Goal: Task Accomplishment & Management: Manage account settings

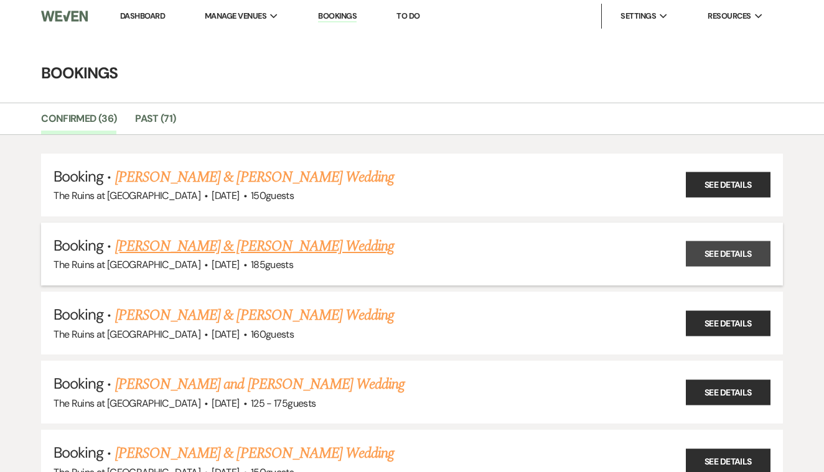
click at [711, 259] on link "See Details" at bounding box center [728, 255] width 85 height 26
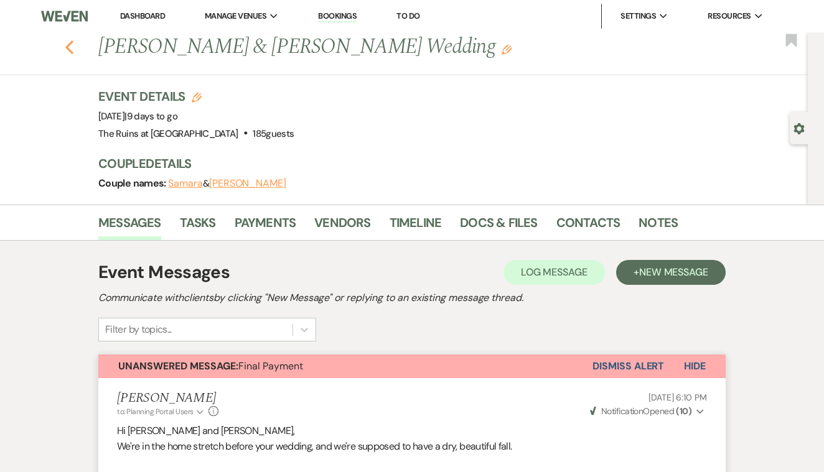
click at [70, 51] on use "button" at bounding box center [69, 47] width 8 height 14
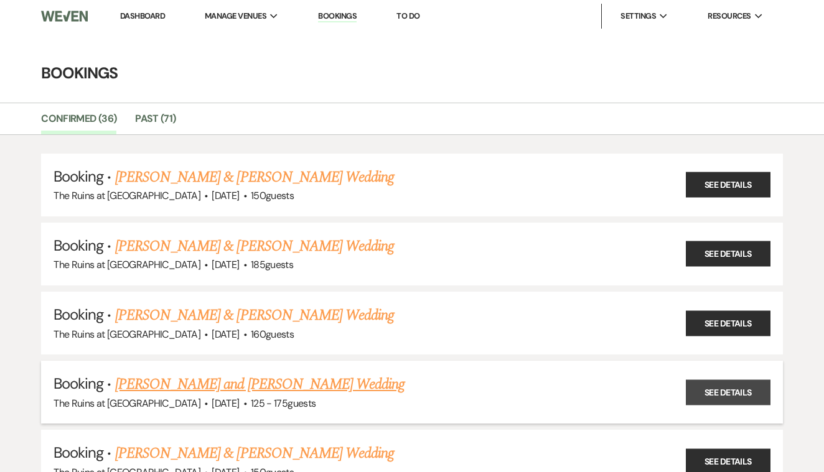
click at [738, 388] on link "See Details" at bounding box center [728, 393] width 85 height 26
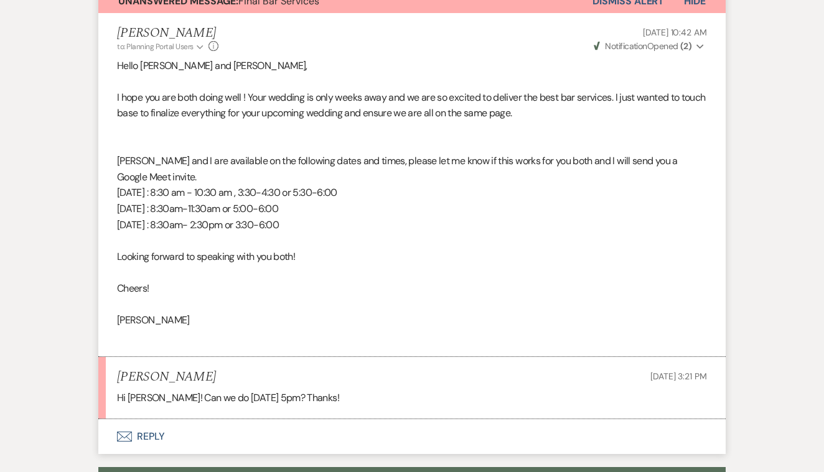
scroll to position [1021, 0]
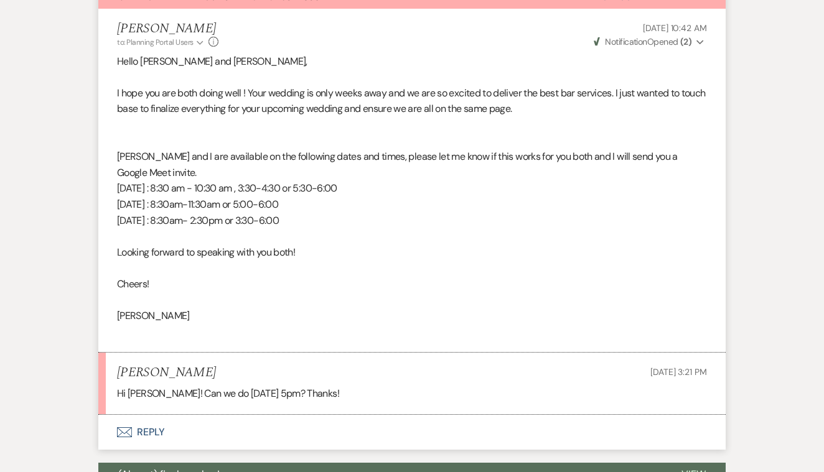
click at [144, 415] on button "Envelope Reply" at bounding box center [411, 432] width 627 height 35
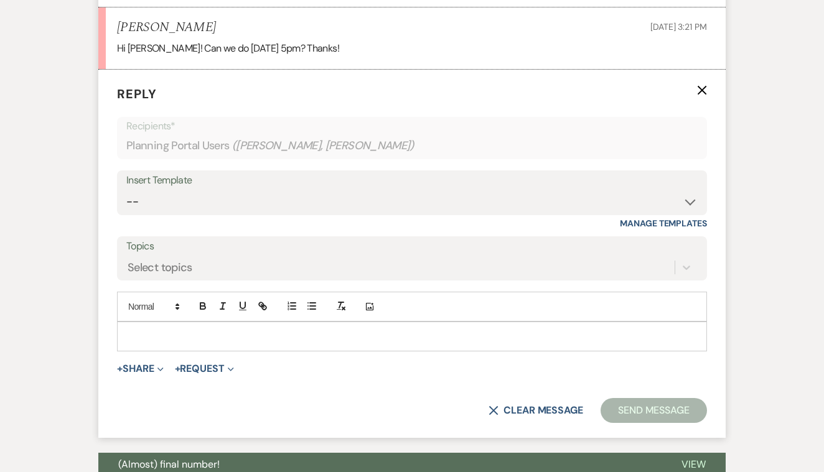
click at [167, 330] on p at bounding box center [412, 337] width 570 height 14
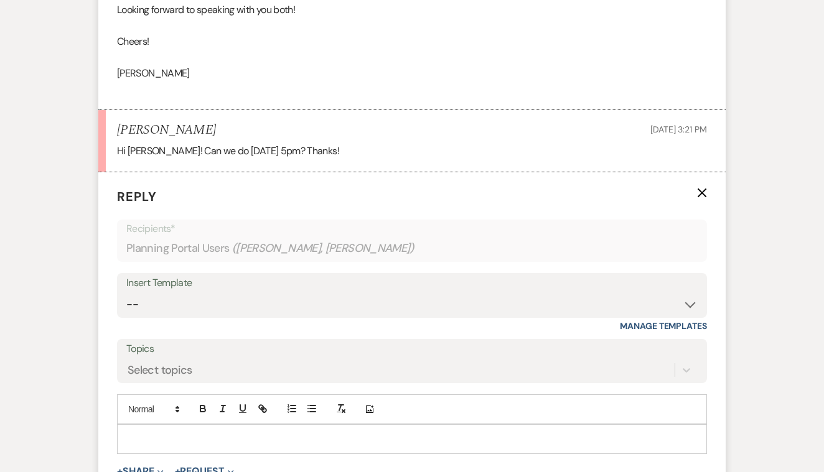
scroll to position [1262, 0]
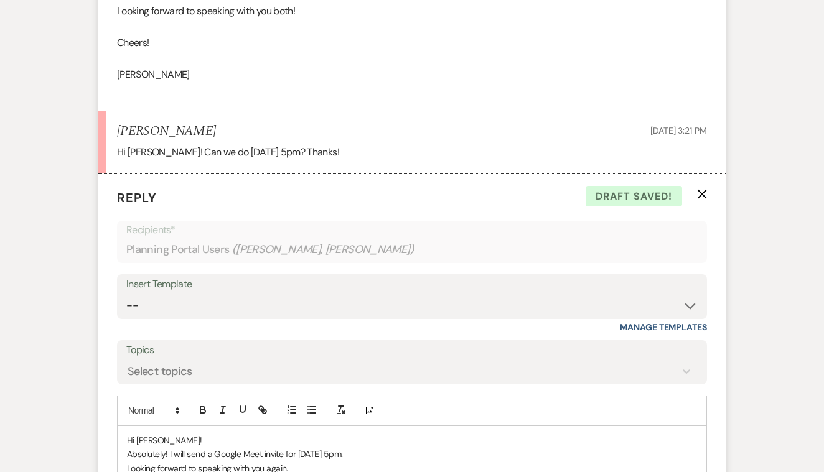
click at [176, 448] on p "Absolutely! I will send a Google Meet invite for [DATE] 5pm." at bounding box center [412, 455] width 570 height 14
click at [174, 434] on p "Hi [PERSON_NAME]!" at bounding box center [412, 441] width 570 height 14
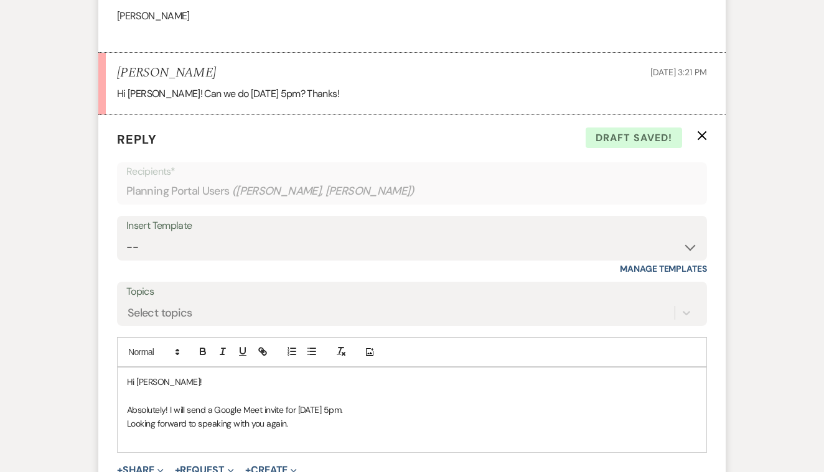
scroll to position [1334, 0]
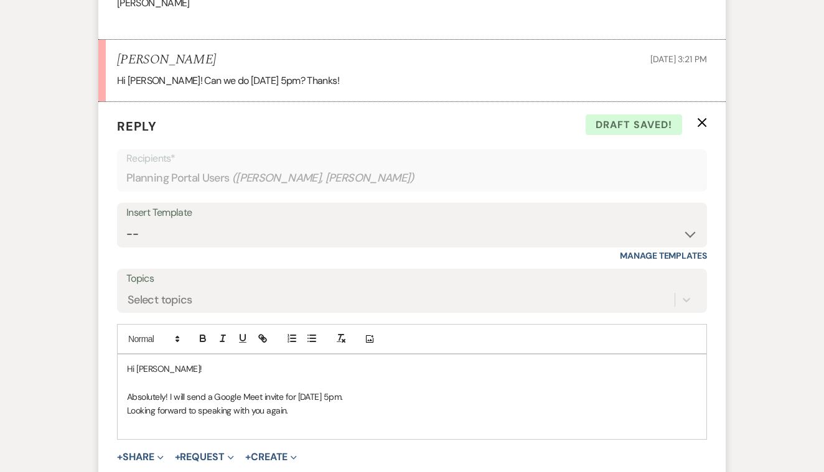
click at [302, 418] on p at bounding box center [412, 425] width 570 height 14
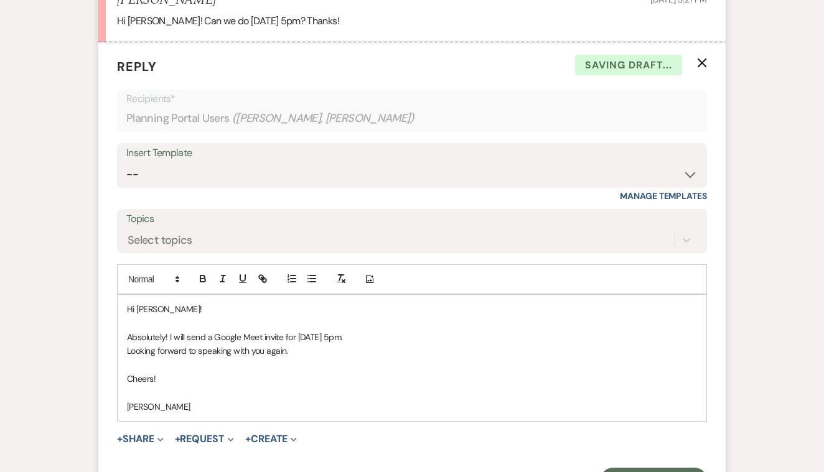
scroll to position [1428, 0]
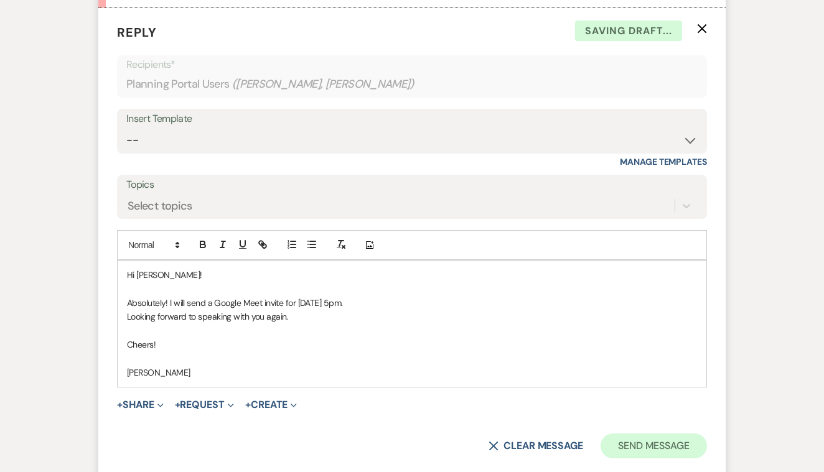
click at [634, 434] on button "Send Message" at bounding box center [654, 446] width 106 height 25
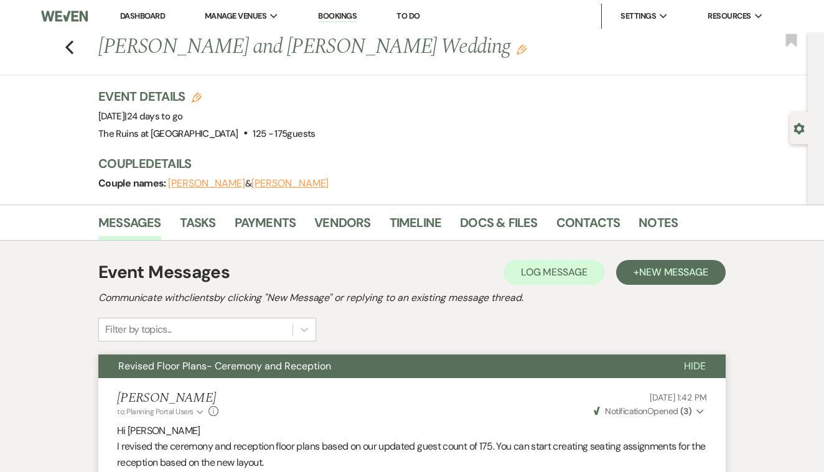
scroll to position [0, 0]
click at [587, 221] on link "Contacts" at bounding box center [588, 226] width 64 height 27
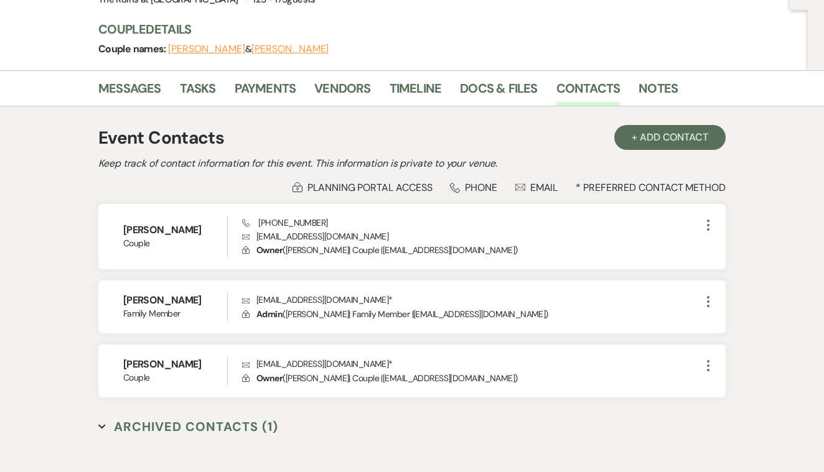
scroll to position [138, 0]
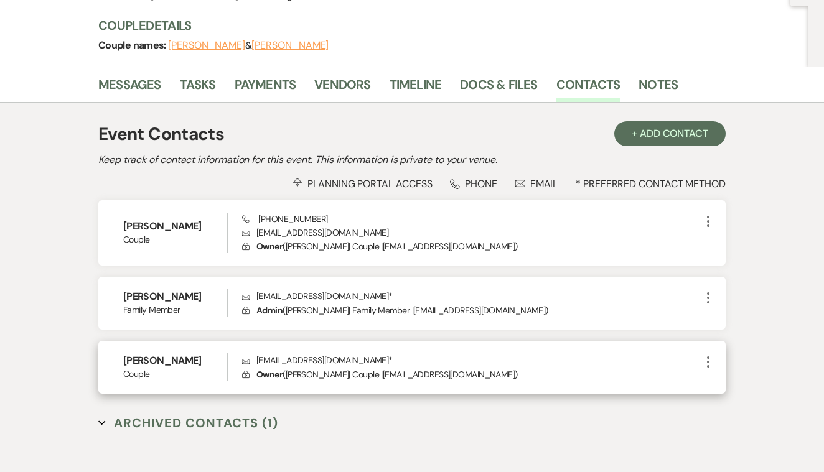
drag, startPoint x: 257, startPoint y: 359, endPoint x: 397, endPoint y: 358, distance: 140.0
click at [397, 358] on p "Envelope [EMAIL_ADDRESS][DOMAIN_NAME] *" at bounding box center [471, 361] width 459 height 14
copy p "[EMAIL_ADDRESS][DOMAIN_NAME]"
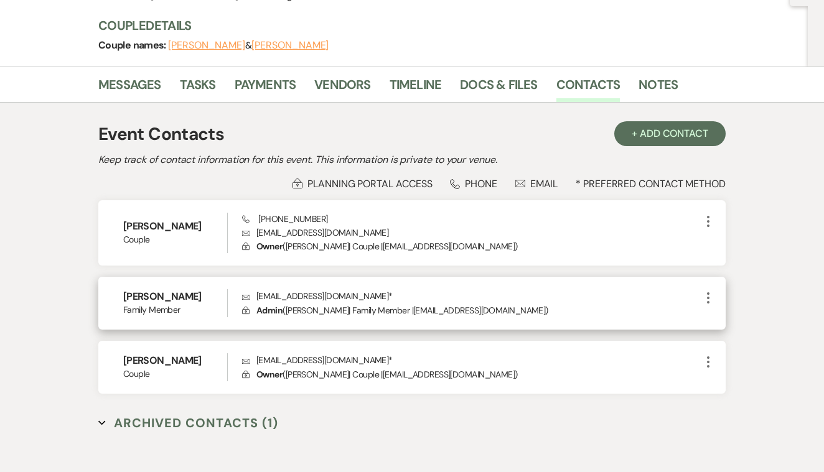
click at [563, 281] on div "[PERSON_NAME] Family Member Envelope [EMAIL_ADDRESS][DOMAIN_NAME] * Lock Admin …" at bounding box center [411, 303] width 627 height 53
drag, startPoint x: 257, startPoint y: 295, endPoint x: 349, endPoint y: 296, distance: 92.1
click at [349, 296] on p "Envelope [EMAIL_ADDRESS][DOMAIN_NAME] *" at bounding box center [471, 296] width 459 height 14
copy p "[EMAIL_ADDRESS][DOMAIN_NAME]"
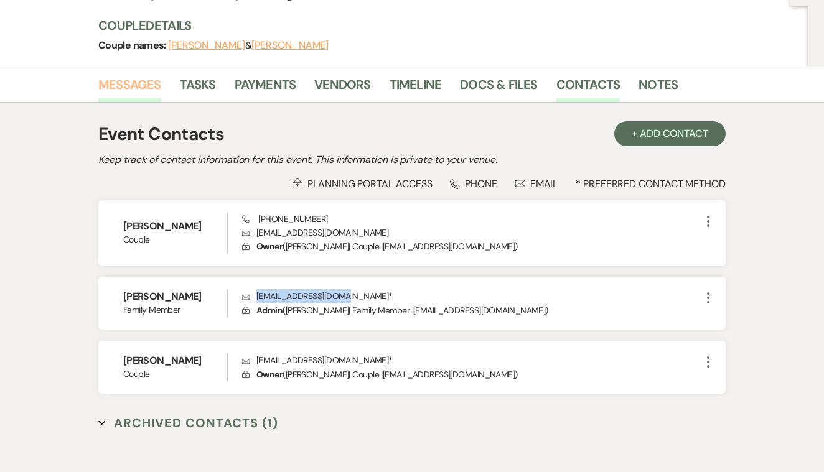
click at [131, 88] on link "Messages" at bounding box center [129, 88] width 63 height 27
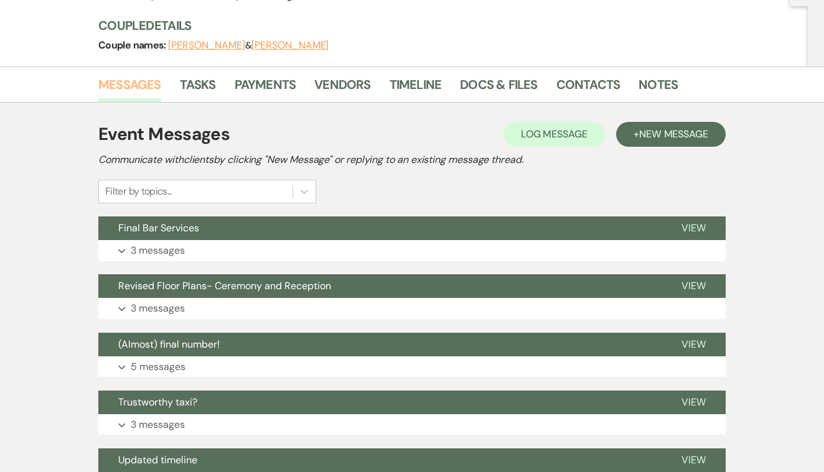
click at [134, 81] on link "Messages" at bounding box center [129, 88] width 63 height 27
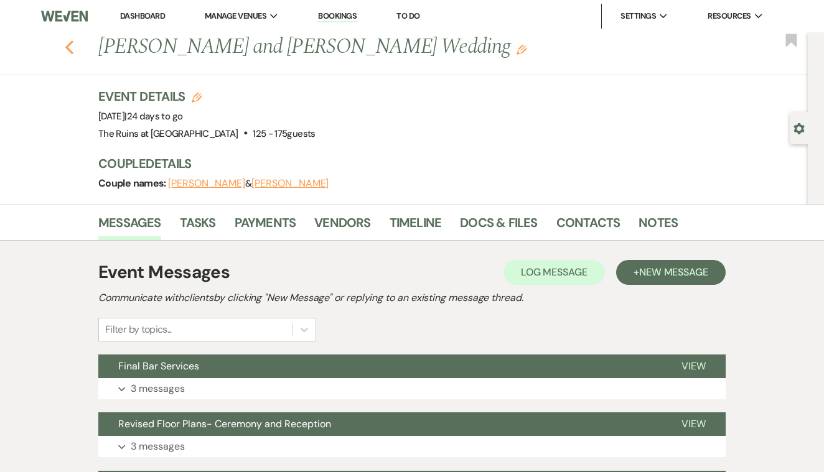
click at [66, 44] on icon "Previous" at bounding box center [69, 47] width 9 height 15
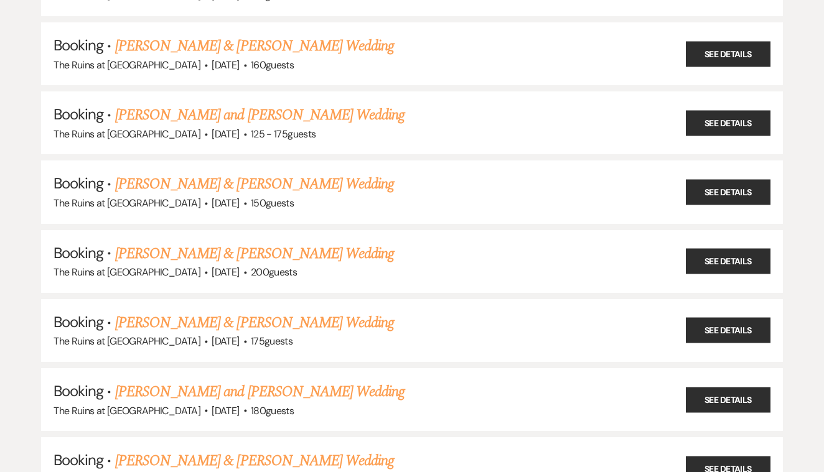
scroll to position [271, 0]
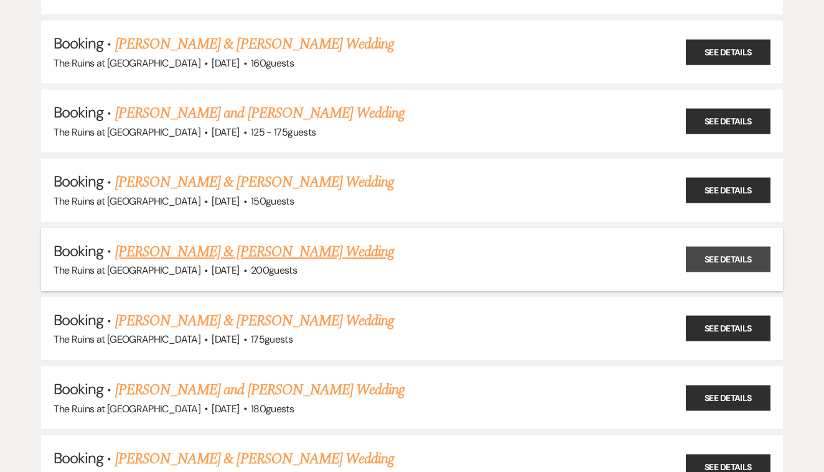
click at [721, 253] on link "See Details" at bounding box center [728, 260] width 85 height 26
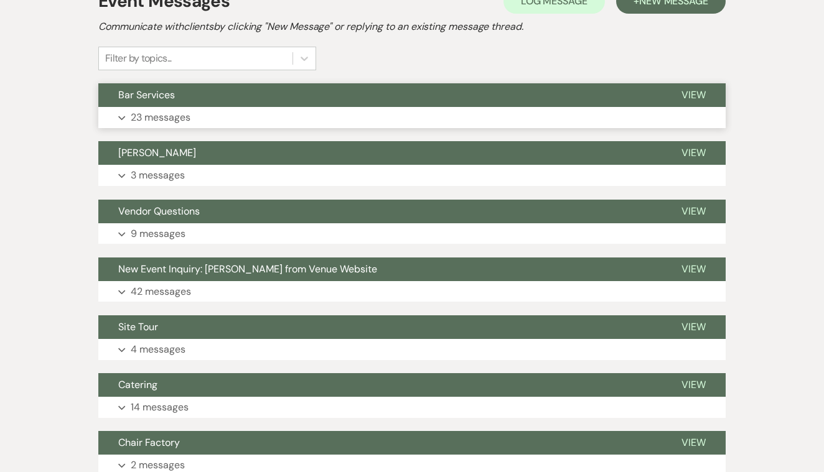
click at [698, 94] on span "View" at bounding box center [694, 94] width 24 height 13
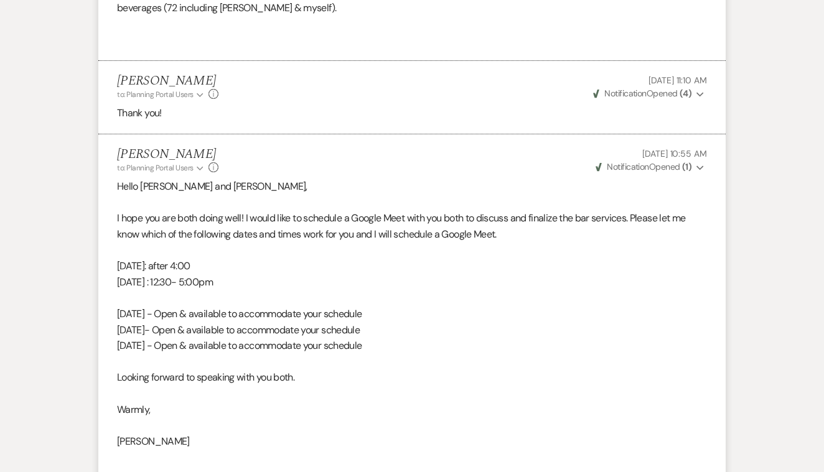
scroll to position [3758, 0]
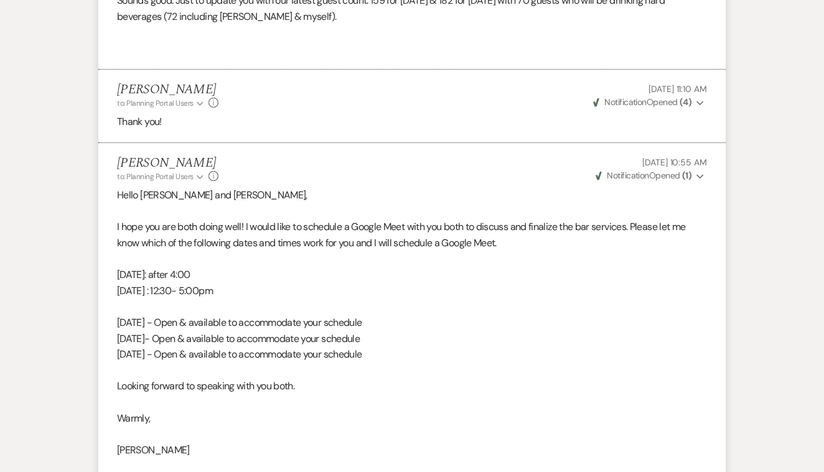
click at [639, 170] on span "Notification" at bounding box center [628, 175] width 42 height 11
click at [510, 156] on div "[PERSON_NAME] to: Planning Portal Users Expand Info [DATE] 10:55 AM Weven Check…" at bounding box center [412, 169] width 590 height 27
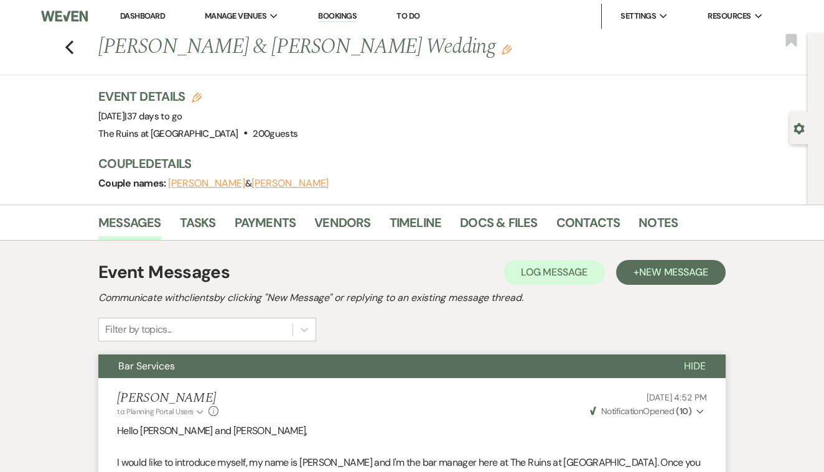
scroll to position [0, 0]
click at [67, 47] on use "button" at bounding box center [69, 47] width 8 height 14
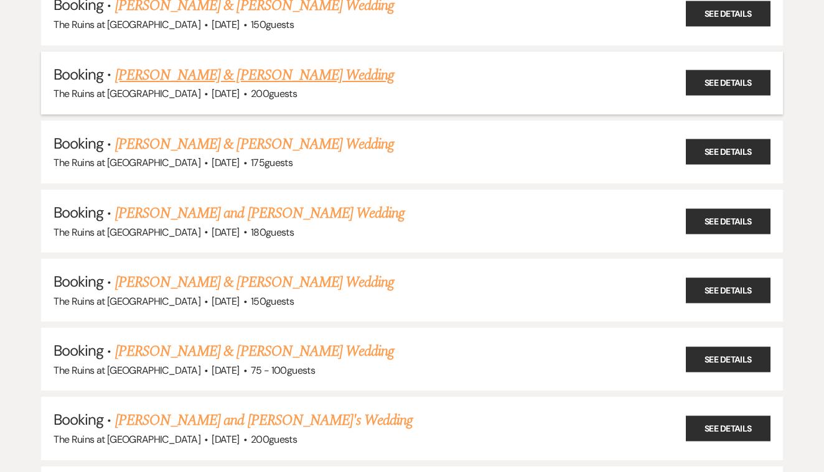
scroll to position [449, 0]
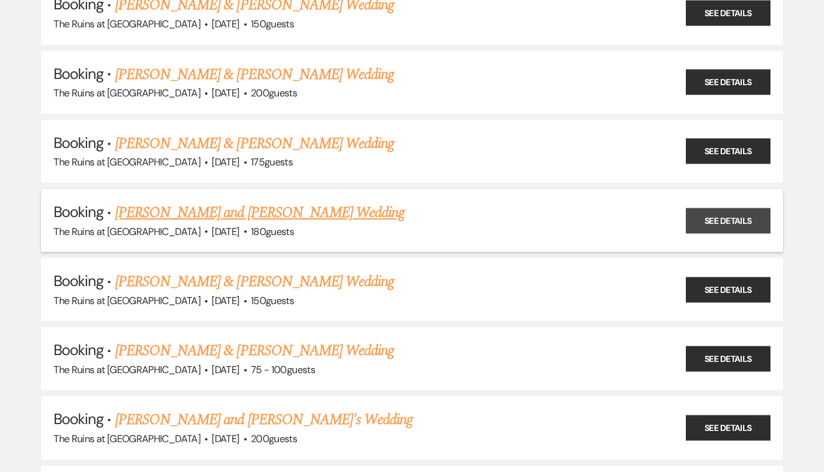
click at [701, 208] on link "See Details" at bounding box center [728, 221] width 85 height 26
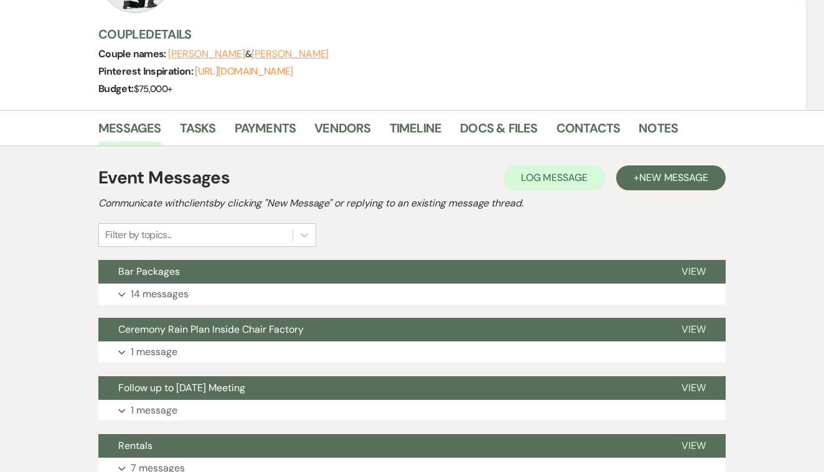
scroll to position [161, 0]
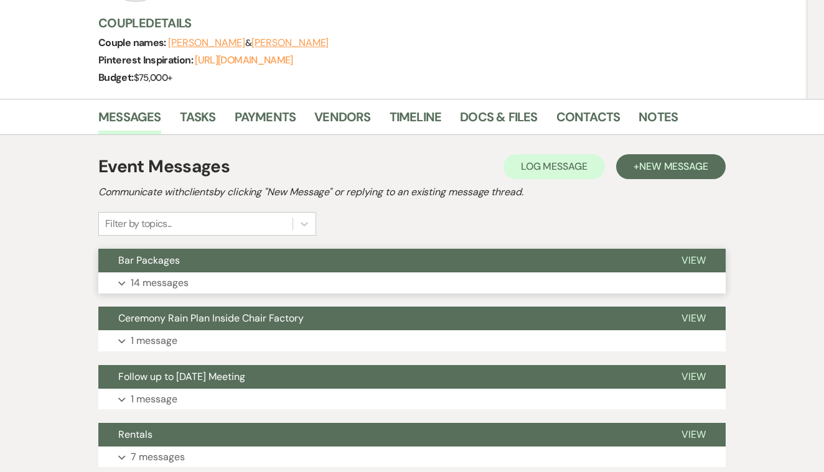
click at [693, 256] on span "View" at bounding box center [694, 260] width 24 height 13
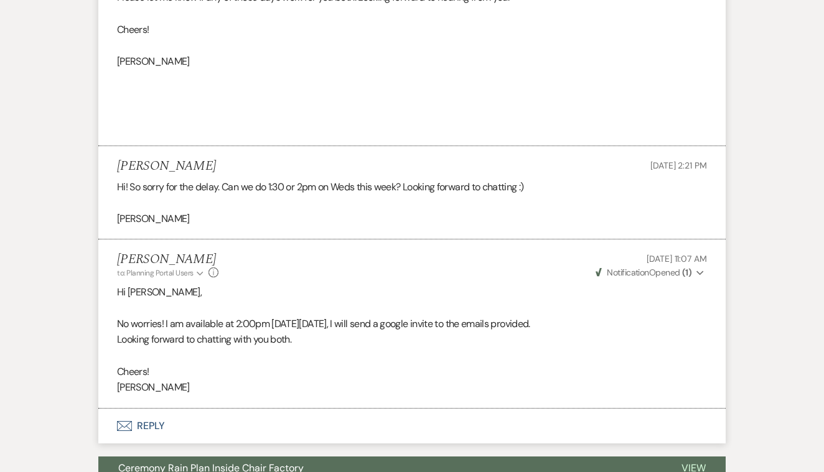
scroll to position [2644, 0]
click at [628, 267] on span "Notification" at bounding box center [628, 272] width 42 height 11
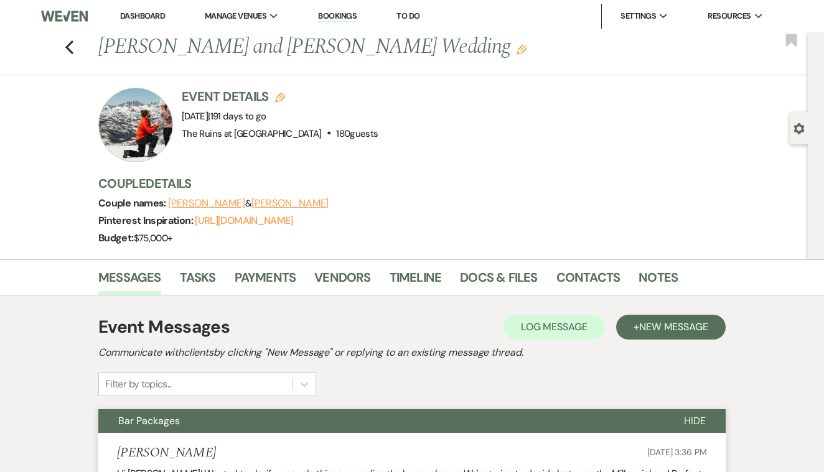
scroll to position [0, 0]
click at [68, 49] on use "button" at bounding box center [69, 47] width 8 height 14
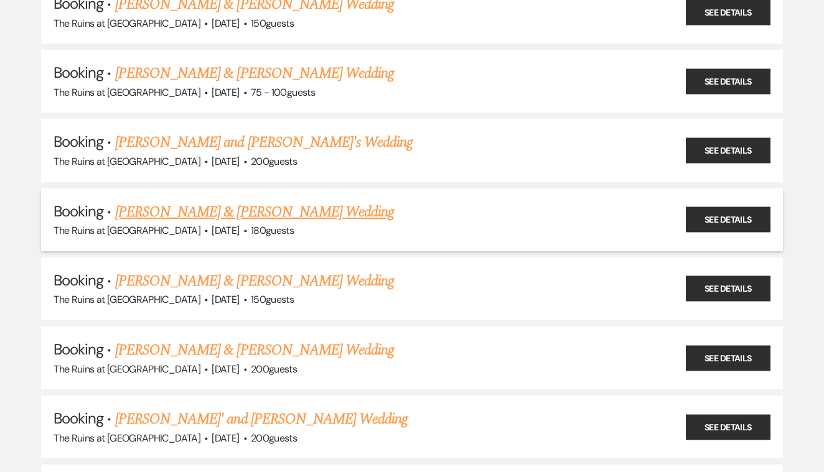
scroll to position [742, 0]
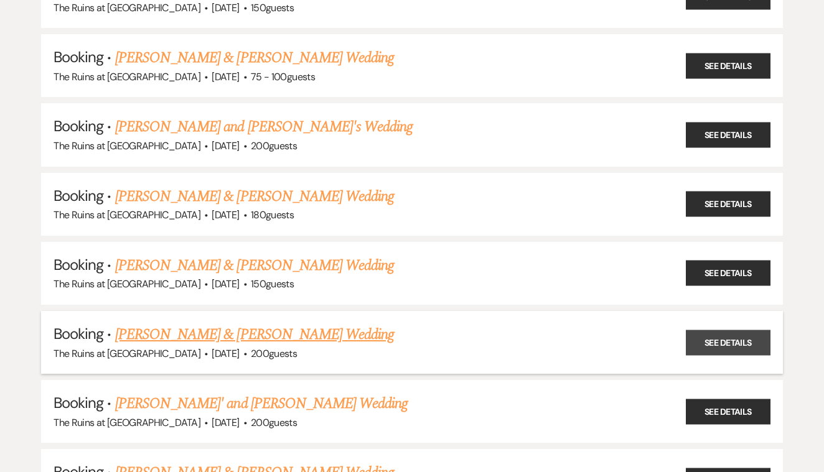
click at [720, 330] on link "See Details" at bounding box center [728, 343] width 85 height 26
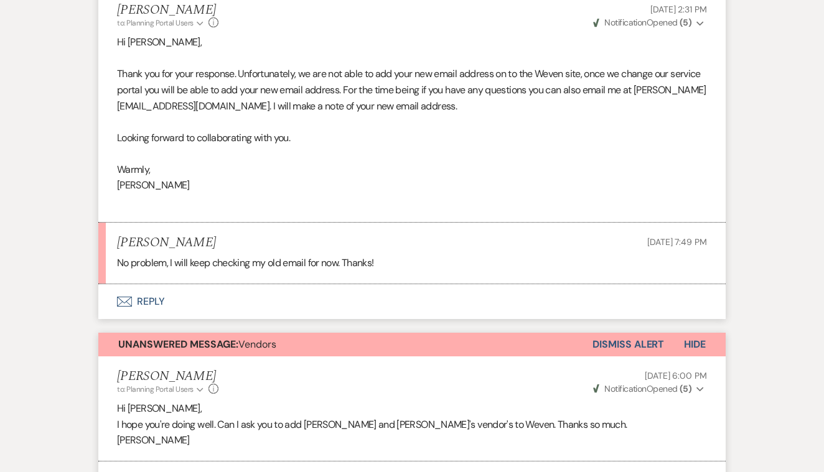
scroll to position [1025, 0]
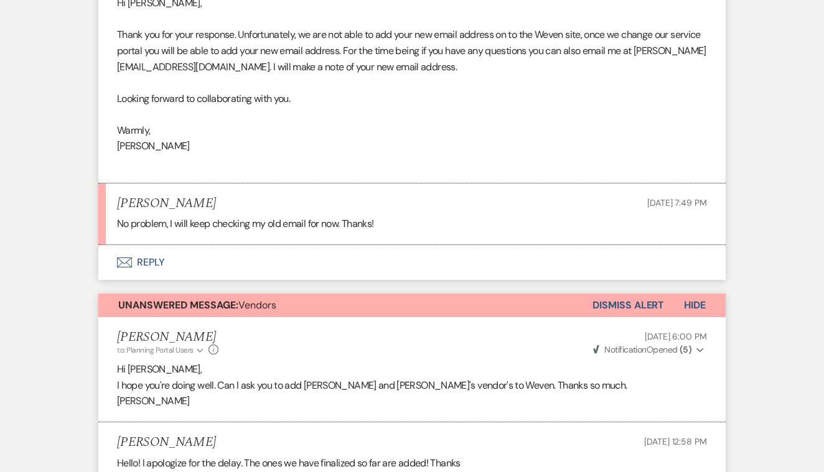
click at [151, 245] on button "Envelope Reply" at bounding box center [411, 262] width 627 height 35
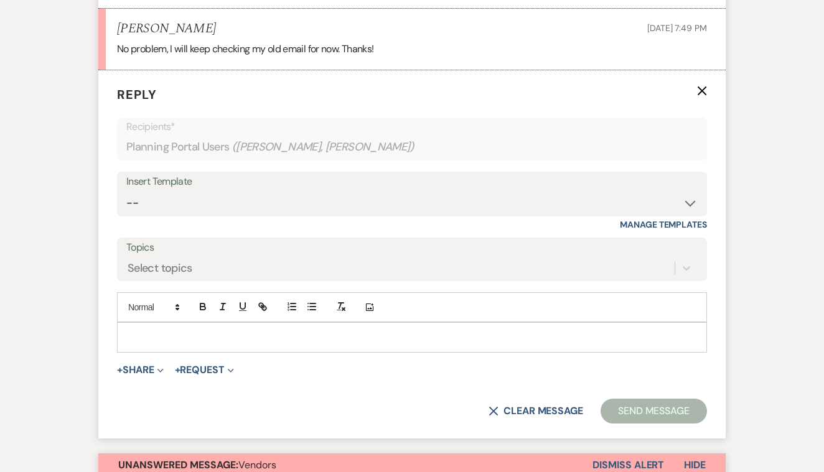
click at [188, 331] on p at bounding box center [412, 338] width 570 height 14
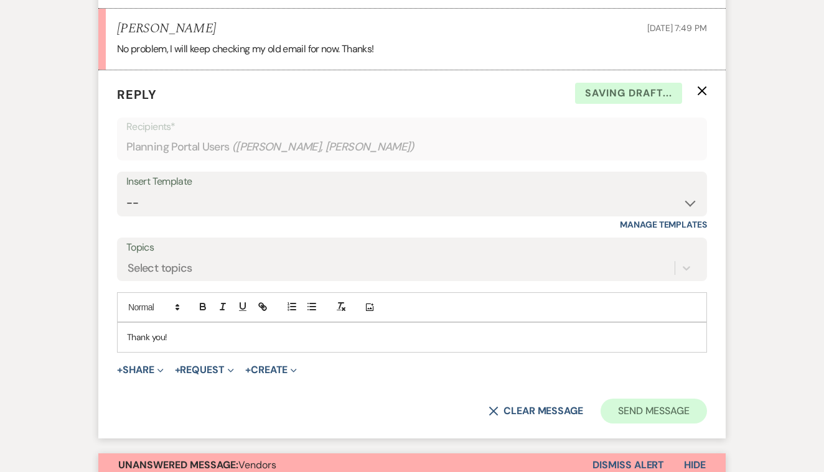
click at [624, 399] on button "Send Message" at bounding box center [654, 411] width 106 height 25
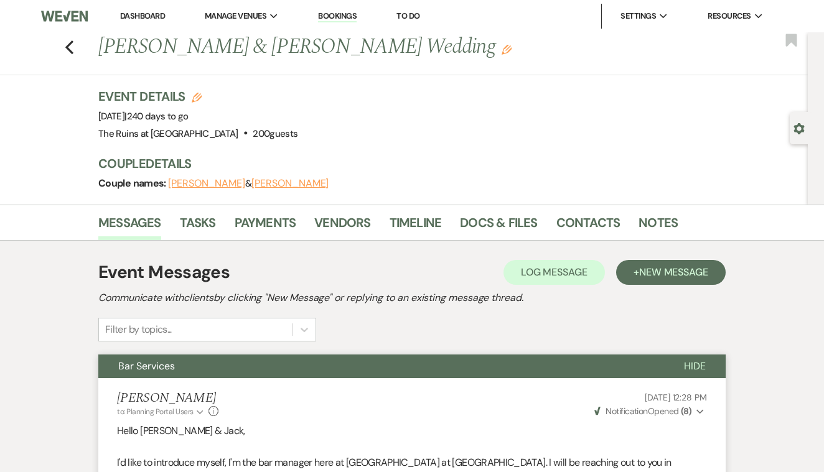
scroll to position [0, 0]
click at [71, 47] on icon "Previous" at bounding box center [69, 47] width 9 height 15
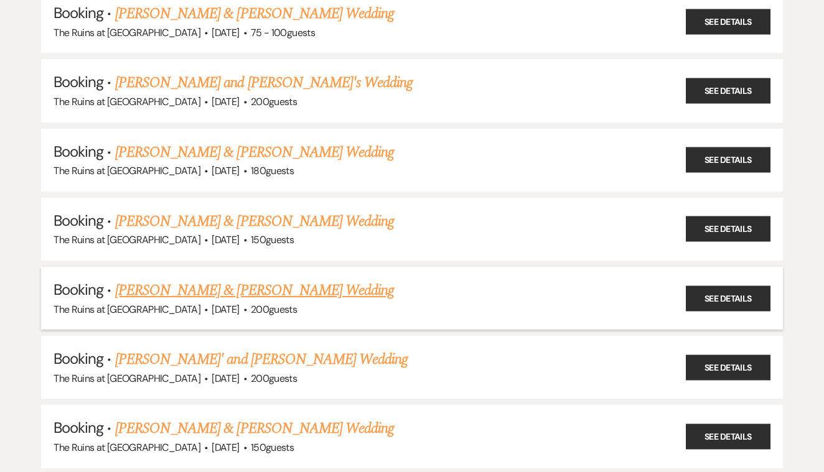
scroll to position [789, 0]
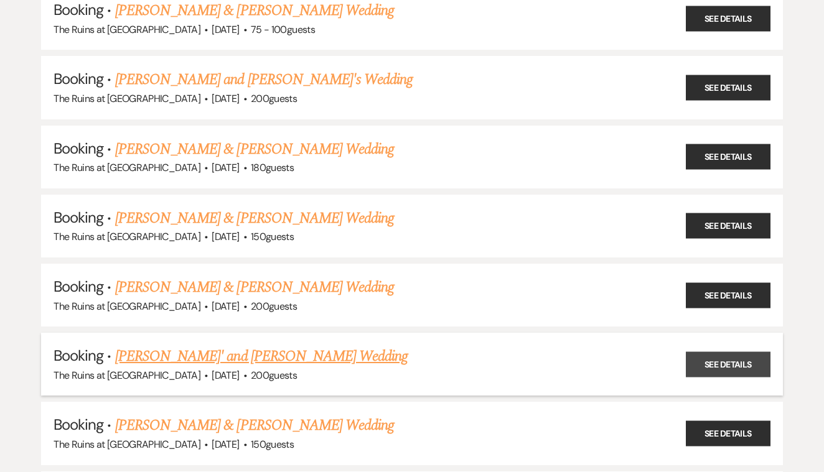
click at [708, 352] on link "See Details" at bounding box center [728, 365] width 85 height 26
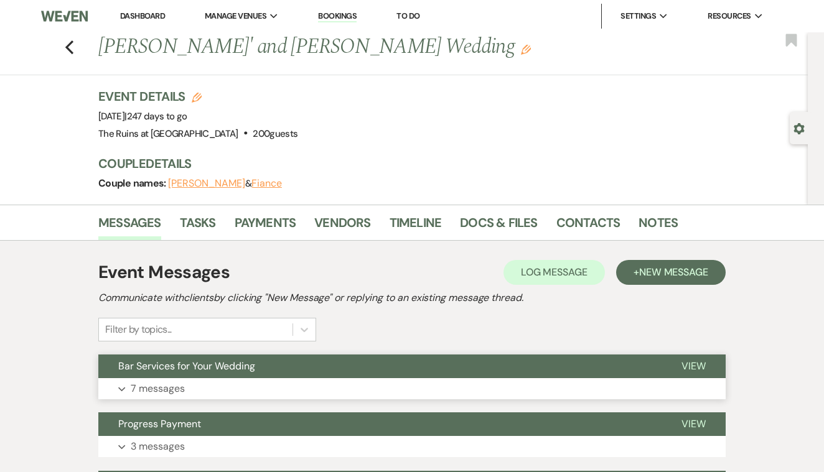
click at [687, 363] on span "View" at bounding box center [694, 366] width 24 height 13
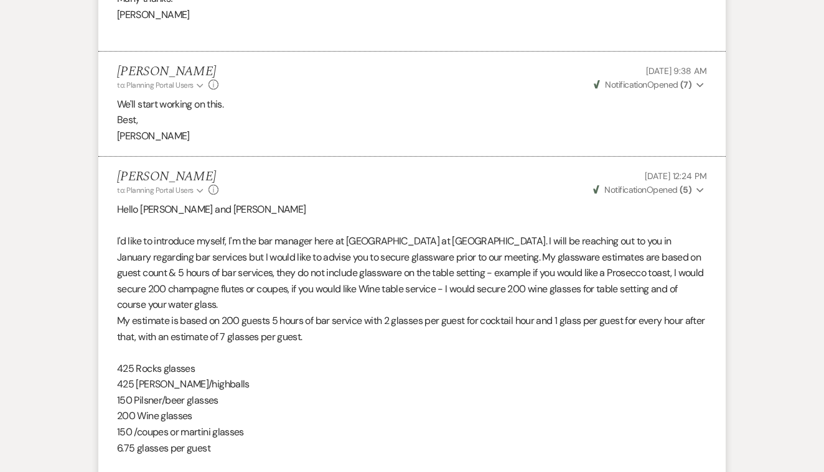
scroll to position [1160, 0]
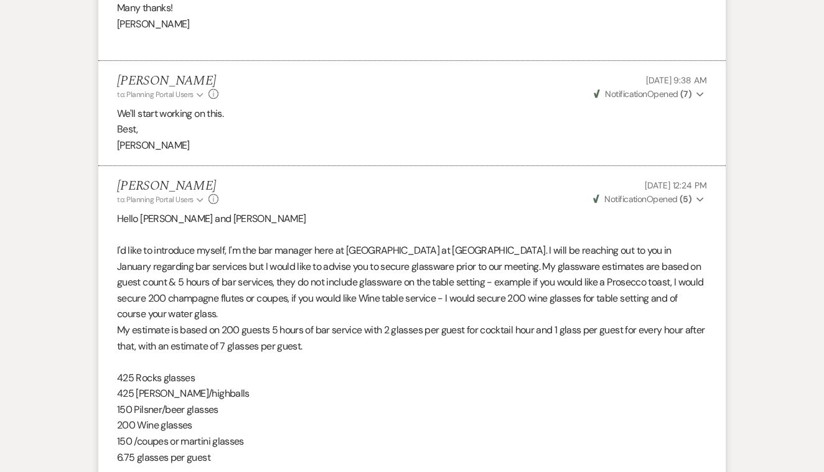
click at [633, 194] on span "Notification" at bounding box center [625, 199] width 42 height 11
click at [524, 187] on div "[PERSON_NAME] to: Planning Portal Users Expand Info [DATE] 12:24 PM Weven Check…" at bounding box center [412, 192] width 590 height 27
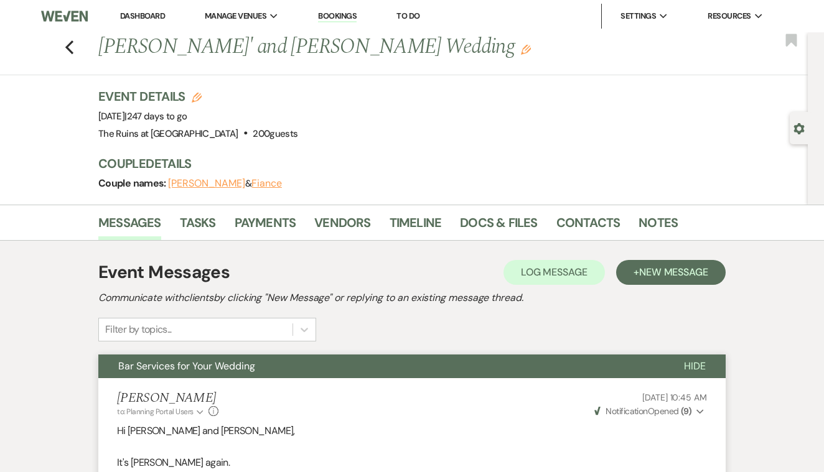
scroll to position [0, 0]
click at [70, 47] on icon "Previous" at bounding box center [69, 47] width 9 height 15
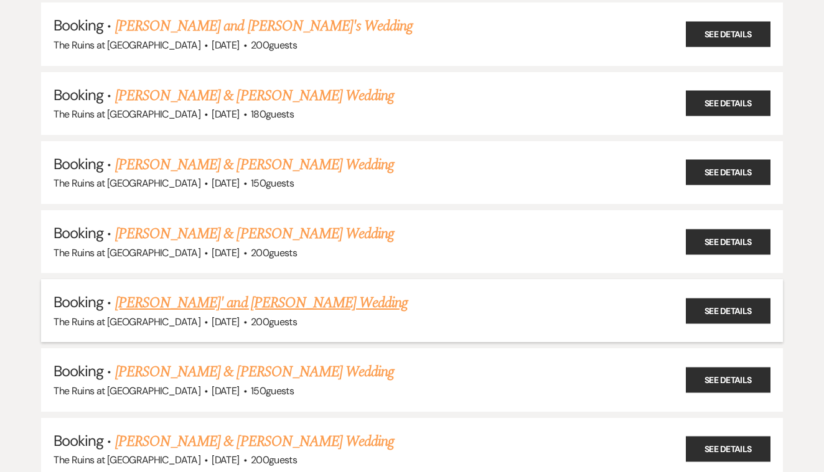
scroll to position [845, 0]
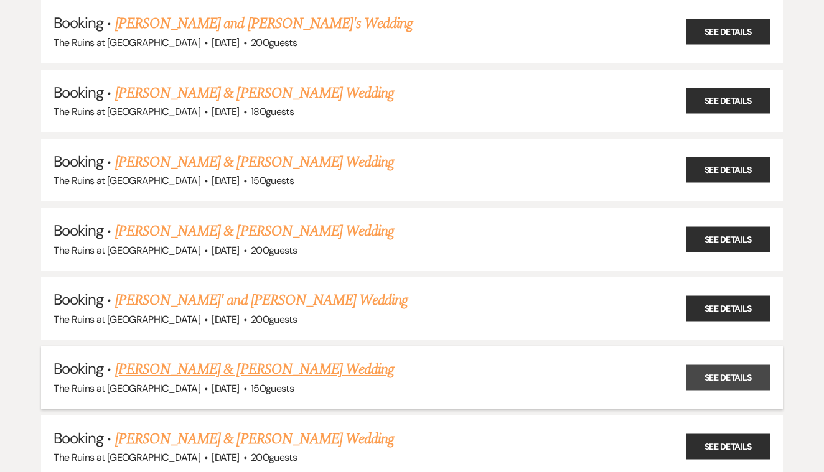
click at [698, 365] on link "See Details" at bounding box center [728, 378] width 85 height 26
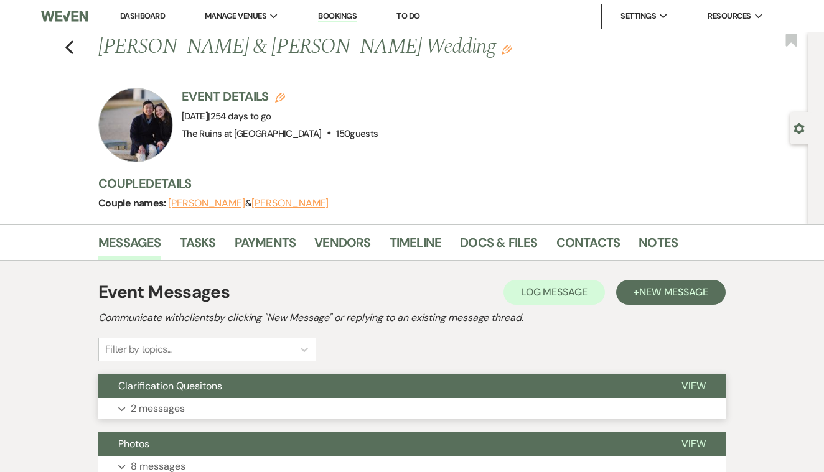
click at [699, 382] on span "View" at bounding box center [694, 386] width 24 height 13
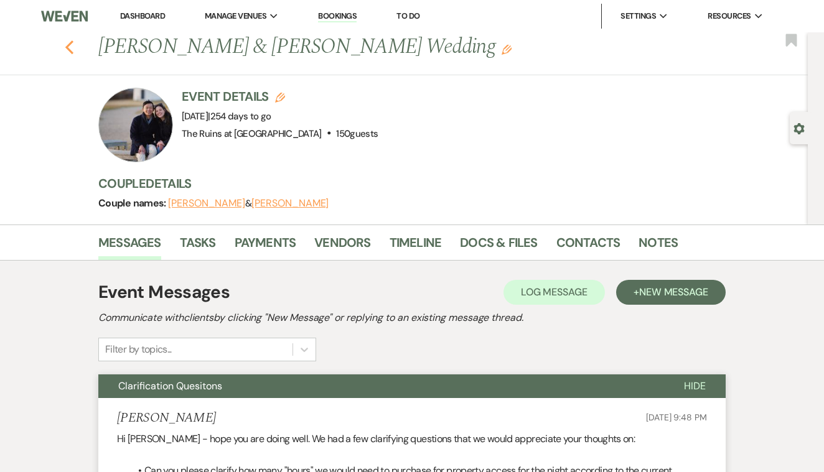
click at [68, 45] on use "button" at bounding box center [69, 47] width 8 height 14
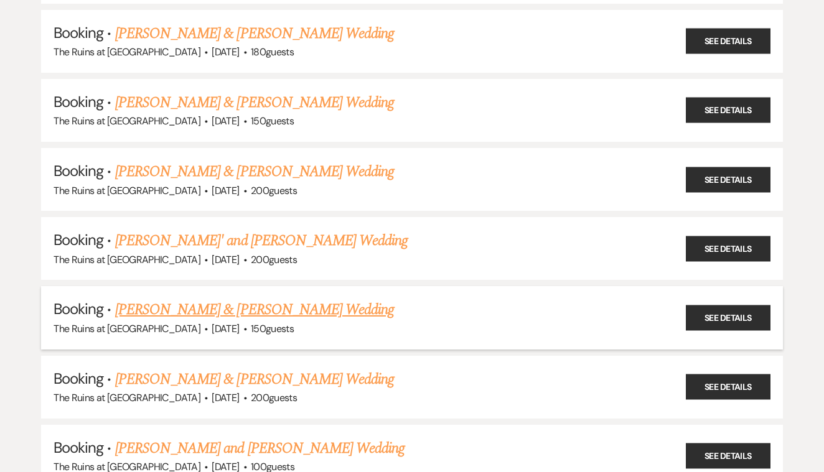
scroll to position [911, 0]
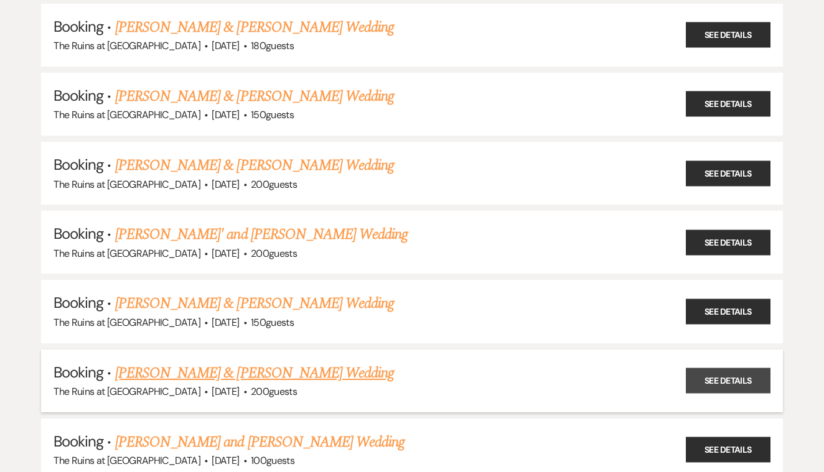
click at [710, 368] on link "See Details" at bounding box center [728, 381] width 85 height 26
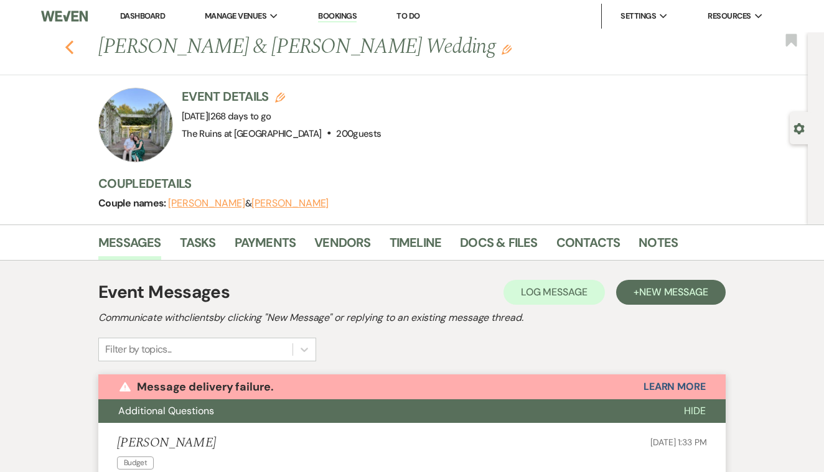
click at [67, 48] on use "button" at bounding box center [69, 47] width 8 height 14
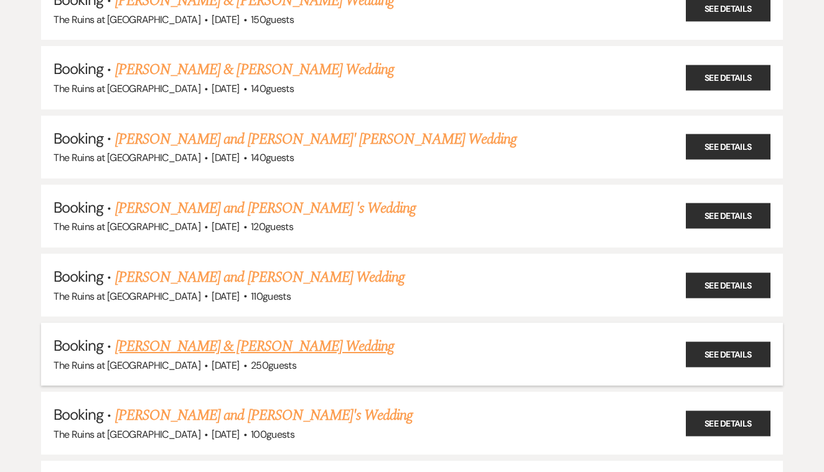
scroll to position [1487, 0]
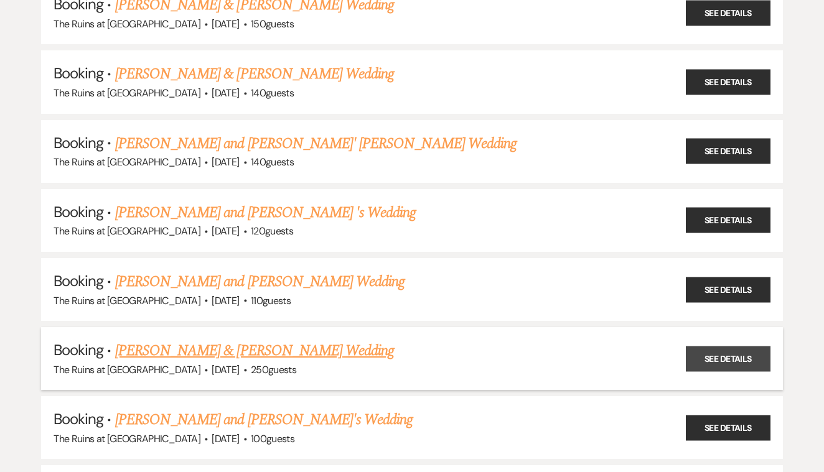
click at [701, 346] on link "See Details" at bounding box center [728, 359] width 85 height 26
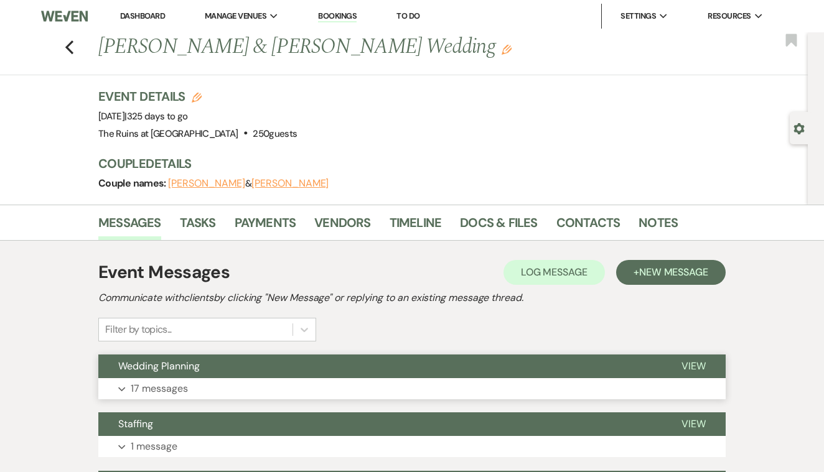
click at [688, 367] on span "View" at bounding box center [694, 366] width 24 height 13
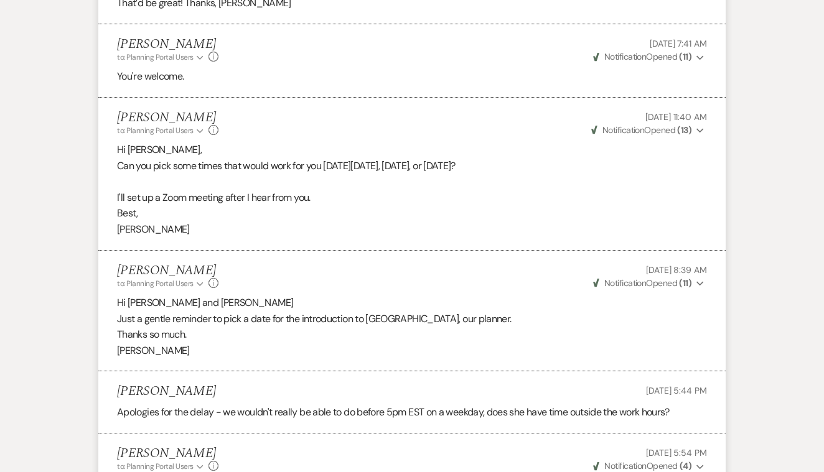
scroll to position [964, 0]
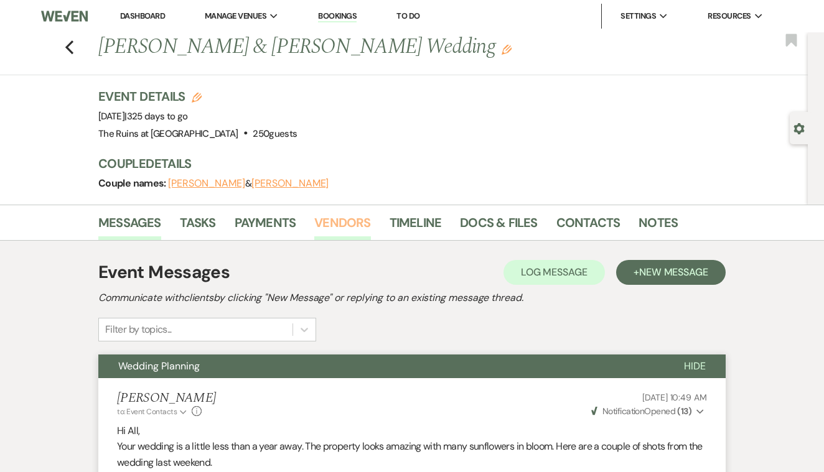
click at [348, 217] on link "Vendors" at bounding box center [342, 226] width 56 height 27
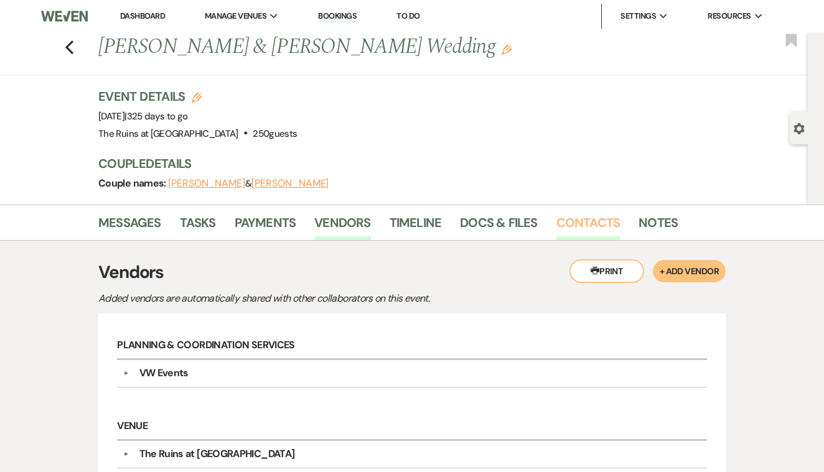
click at [583, 223] on link "Contacts" at bounding box center [588, 226] width 64 height 27
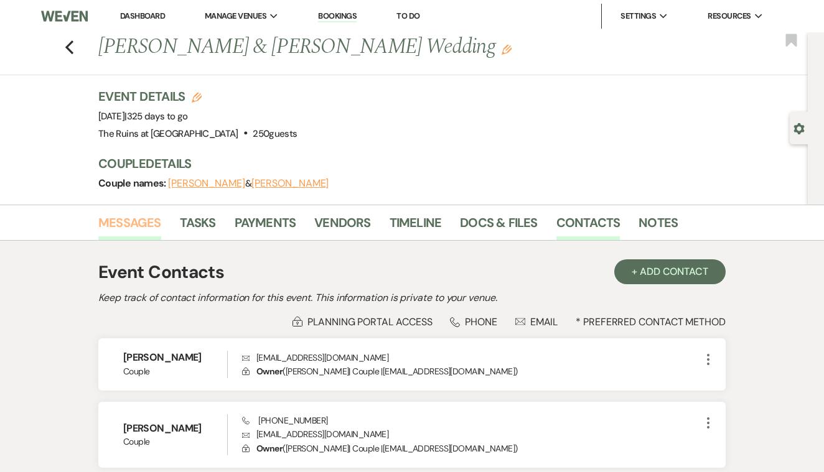
click at [137, 217] on link "Messages" at bounding box center [129, 226] width 63 height 27
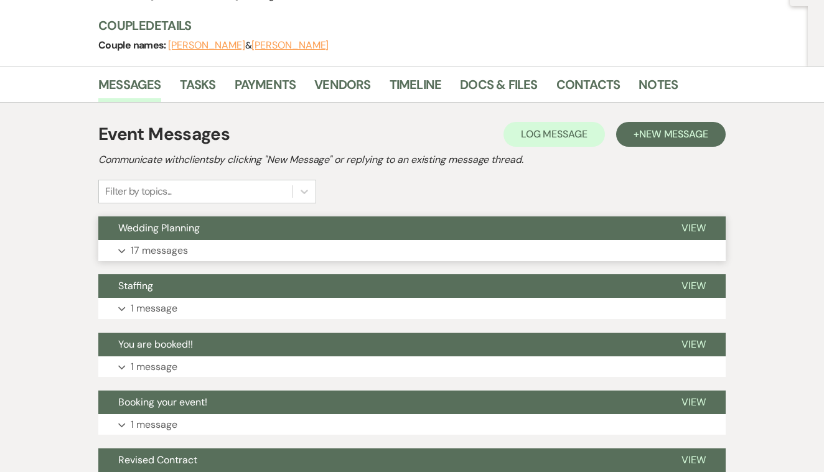
scroll to position [140, 0]
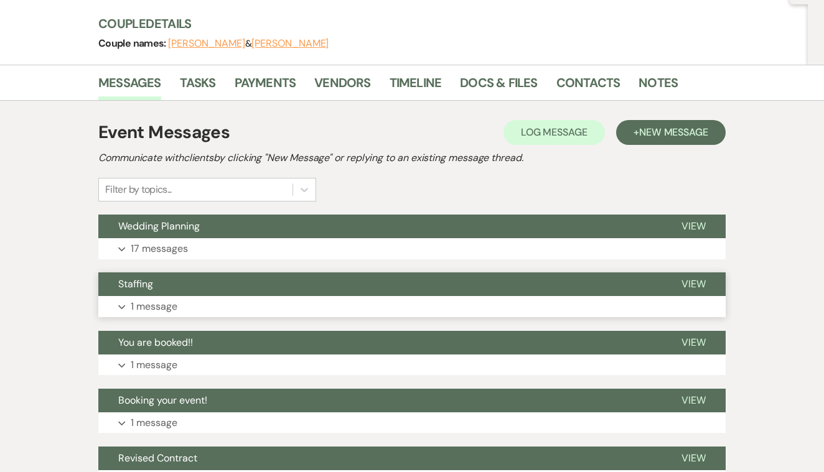
click at [690, 282] on span "View" at bounding box center [694, 284] width 24 height 13
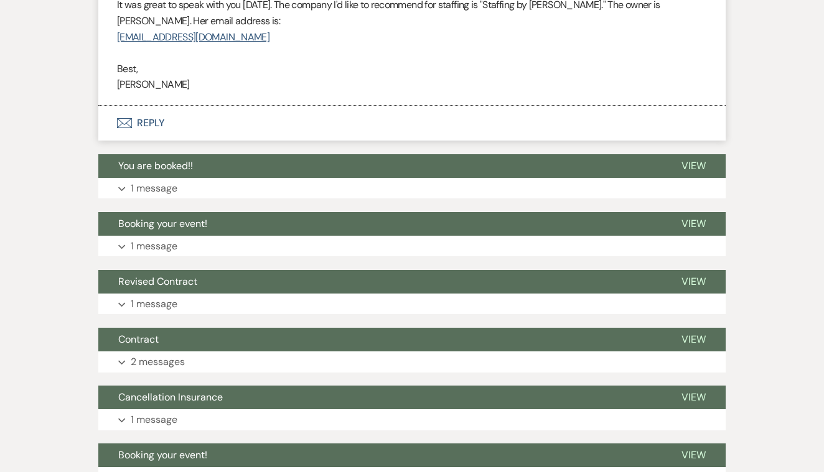
scroll to position [504, 0]
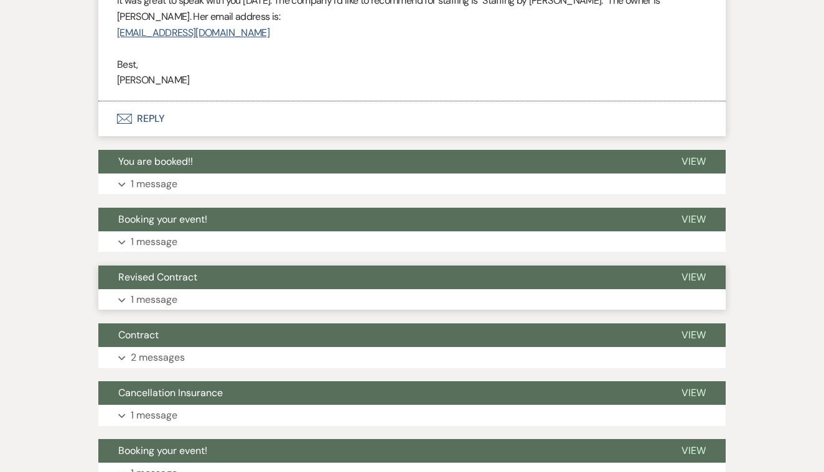
click at [692, 271] on span "View" at bounding box center [694, 277] width 24 height 13
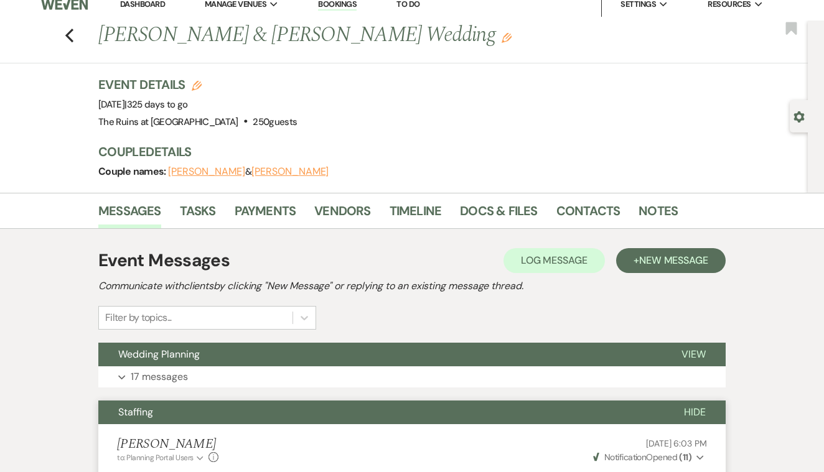
scroll to position [0, 0]
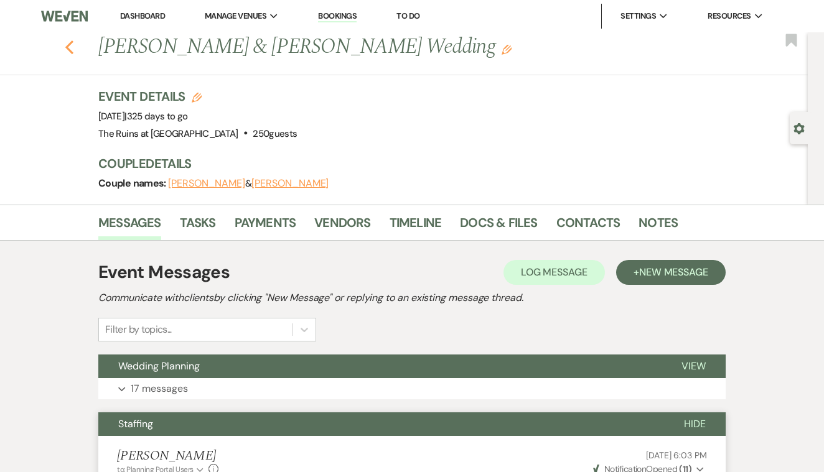
click at [67, 47] on use "button" at bounding box center [69, 47] width 8 height 14
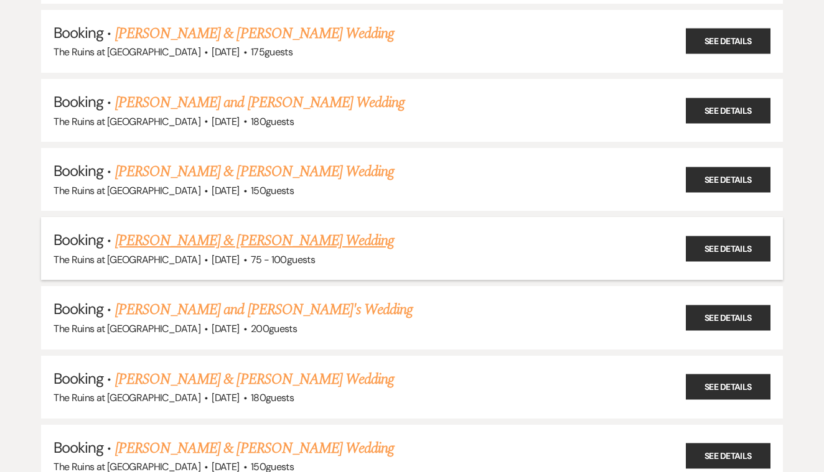
scroll to position [533, 0]
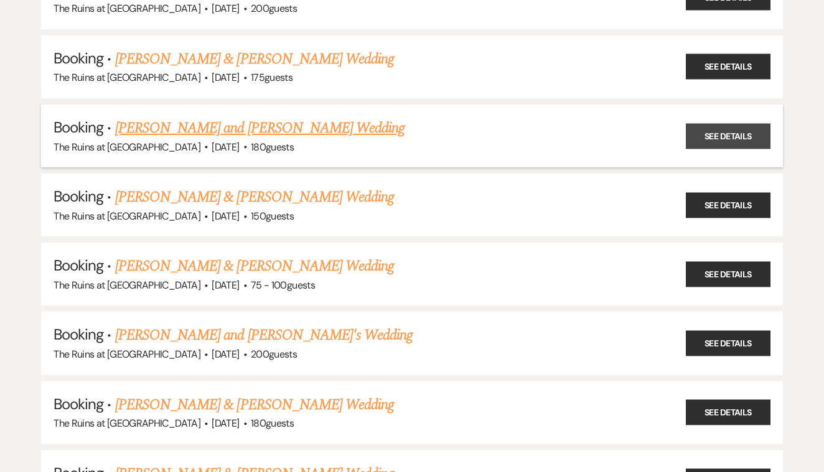
click at [701, 124] on link "See Details" at bounding box center [728, 136] width 85 height 26
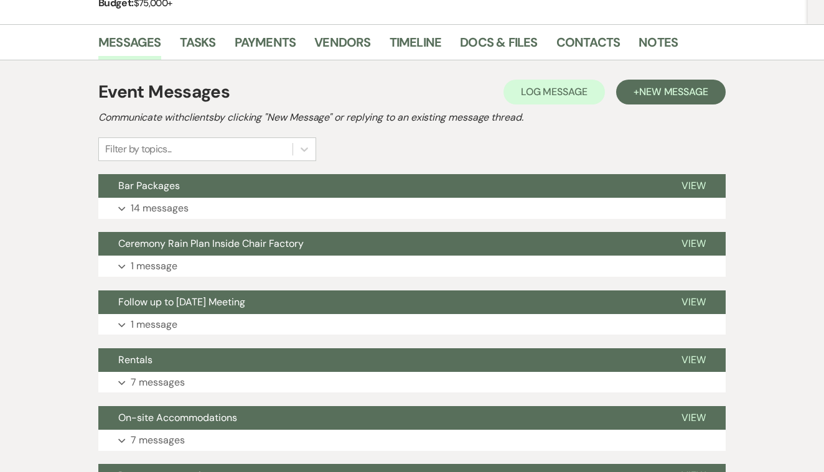
scroll to position [234, 0]
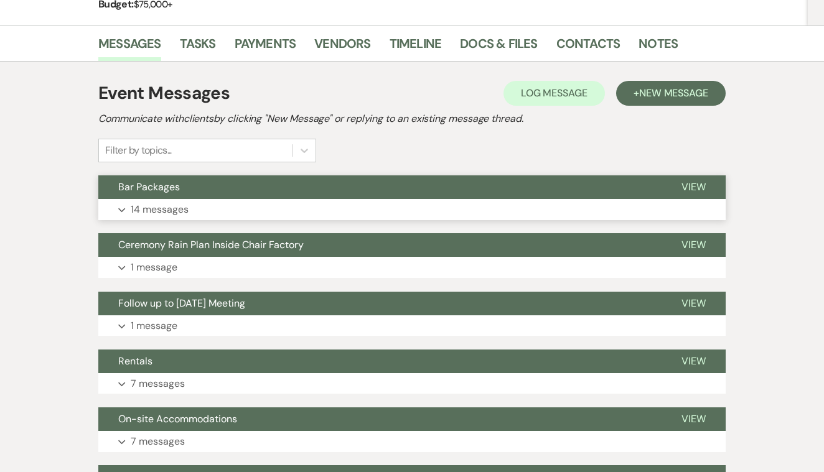
click at [690, 184] on span "View" at bounding box center [694, 187] width 24 height 13
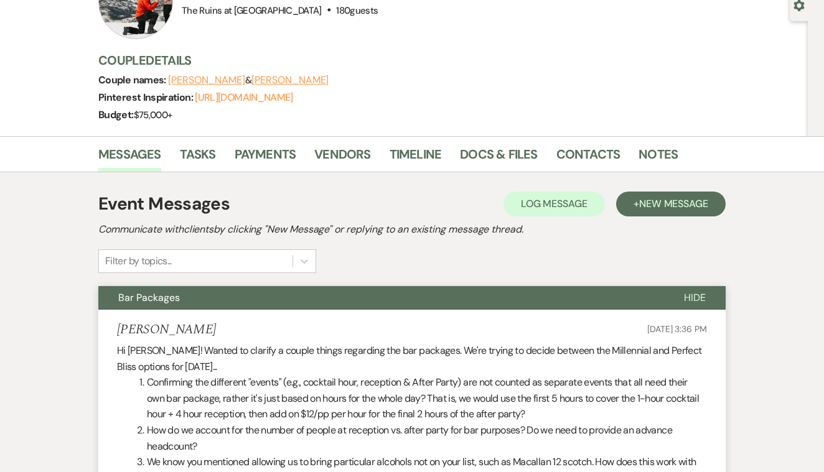
scroll to position [117, 0]
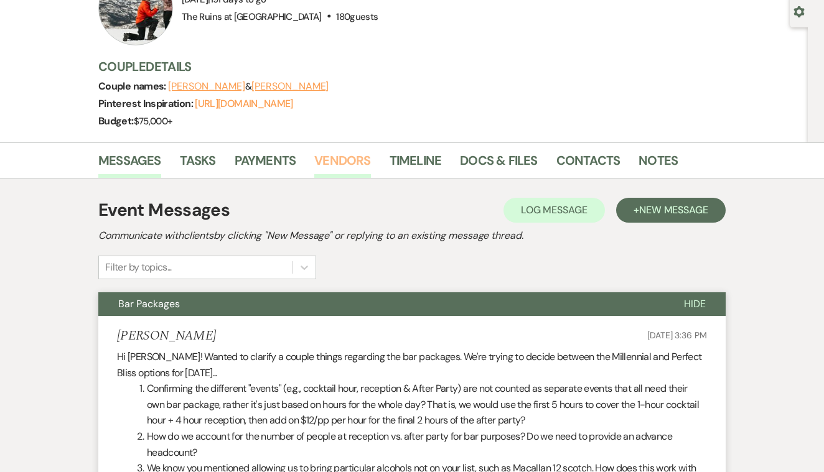
click at [355, 162] on link "Vendors" at bounding box center [342, 164] width 56 height 27
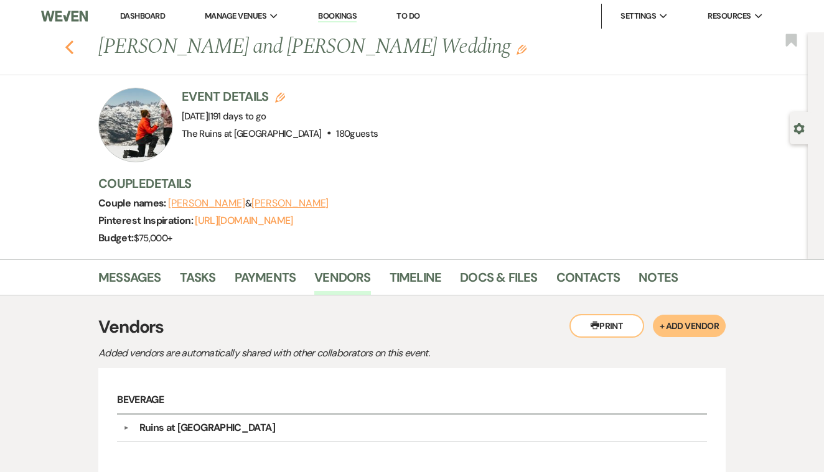
click at [68, 48] on use "button" at bounding box center [69, 47] width 8 height 14
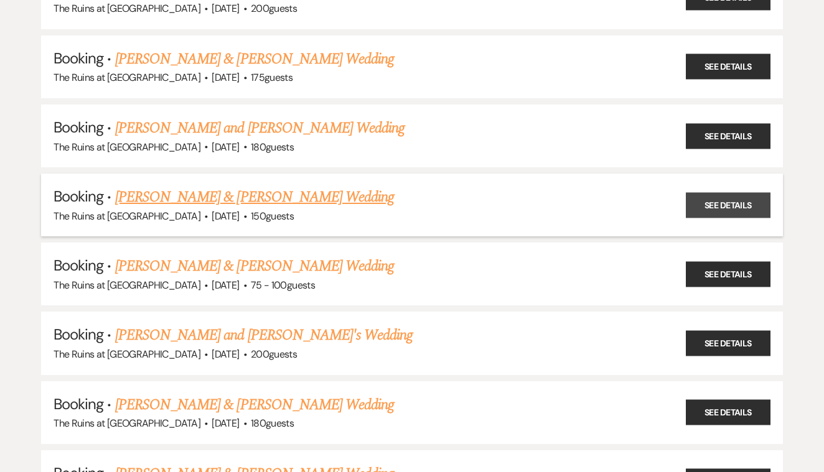
click at [703, 194] on link "See Details" at bounding box center [728, 205] width 85 height 26
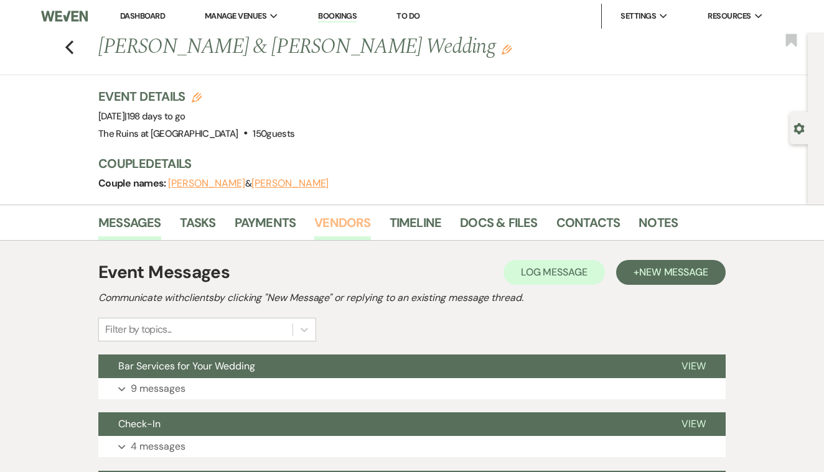
click at [347, 221] on link "Vendors" at bounding box center [342, 226] width 56 height 27
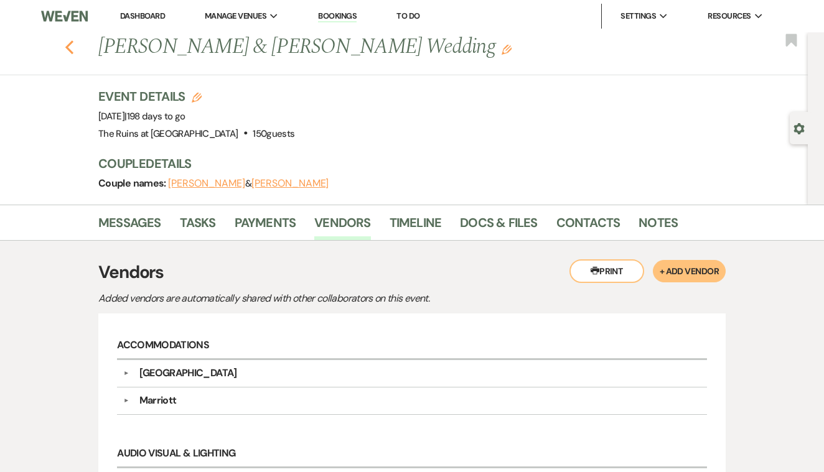
click at [69, 47] on icon "Previous" at bounding box center [69, 47] width 9 height 15
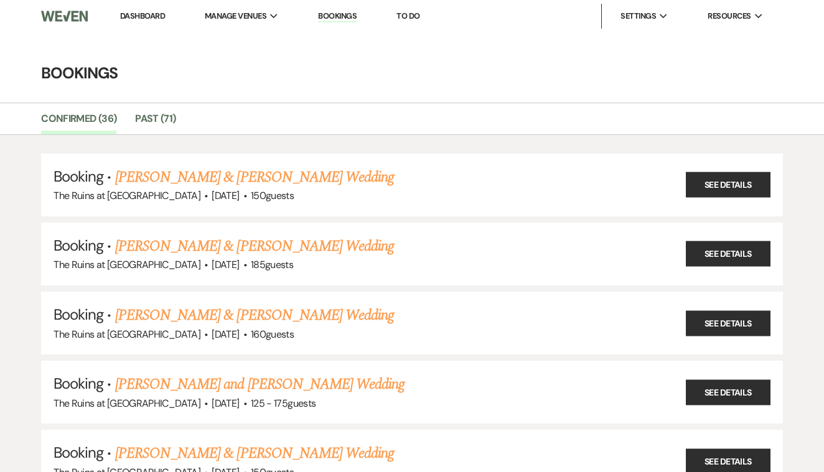
scroll to position [533, 0]
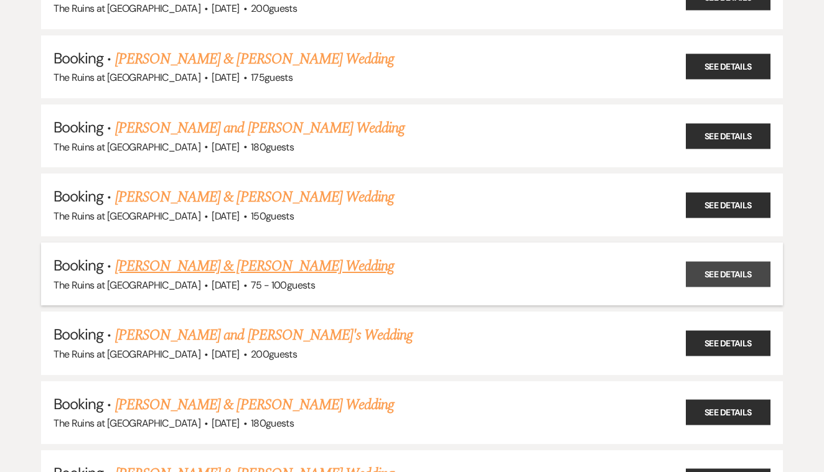
click at [716, 261] on link "See Details" at bounding box center [728, 274] width 85 height 26
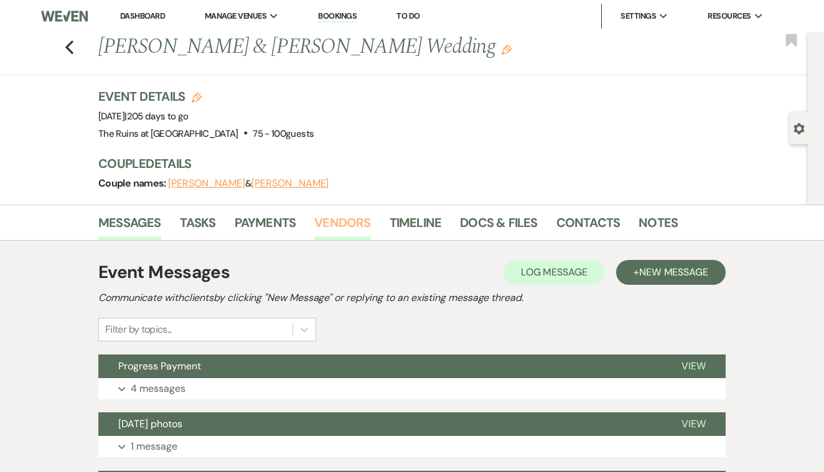
click at [340, 218] on link "Vendors" at bounding box center [342, 226] width 56 height 27
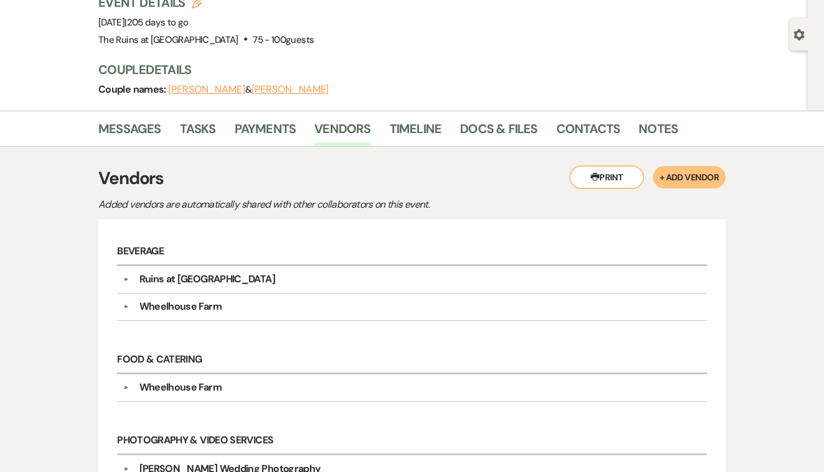
scroll to position [102, 0]
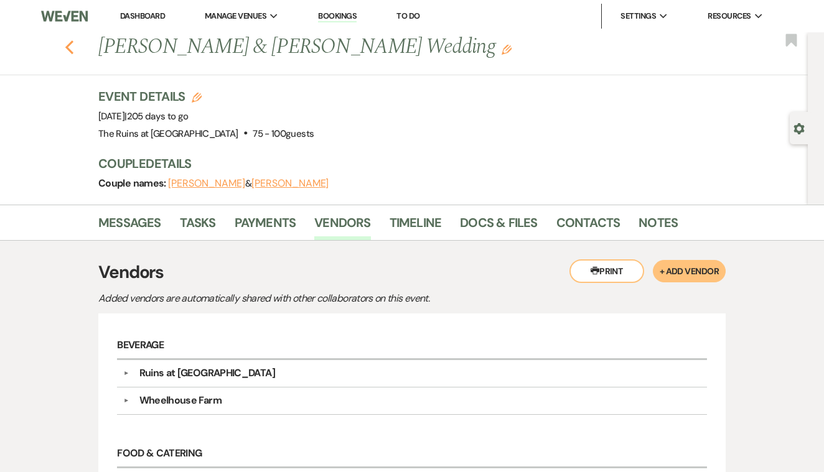
click at [71, 50] on use "button" at bounding box center [69, 47] width 8 height 14
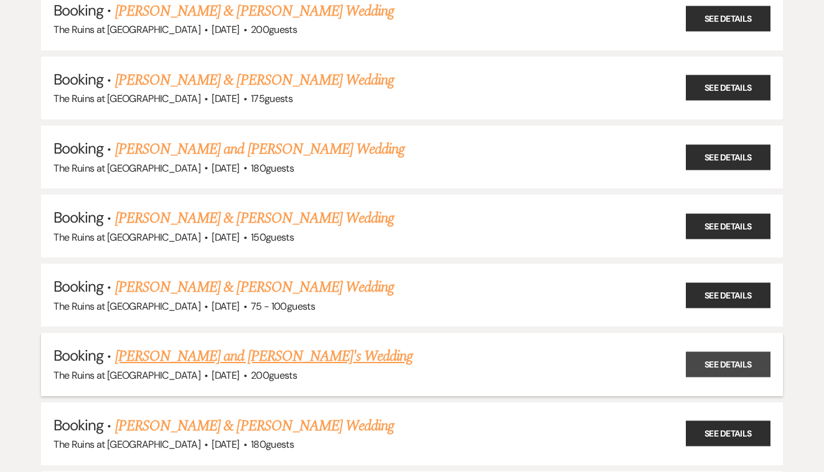
click at [701, 353] on link "See Details" at bounding box center [728, 365] width 85 height 26
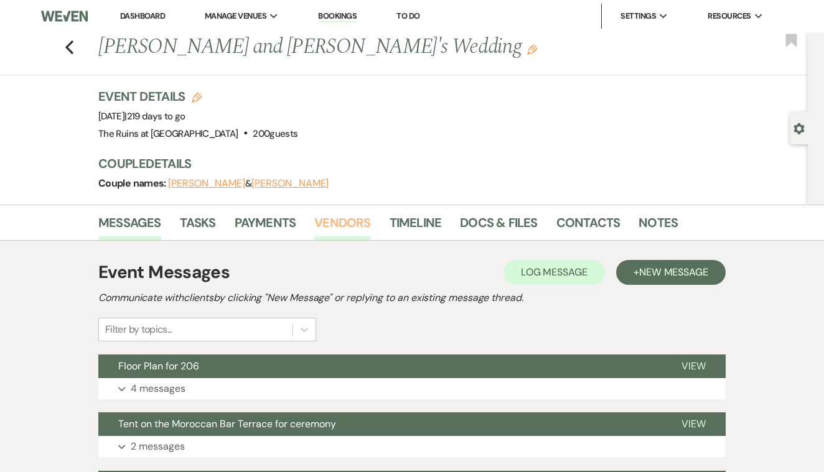
click at [337, 218] on link "Vendors" at bounding box center [342, 226] width 56 height 27
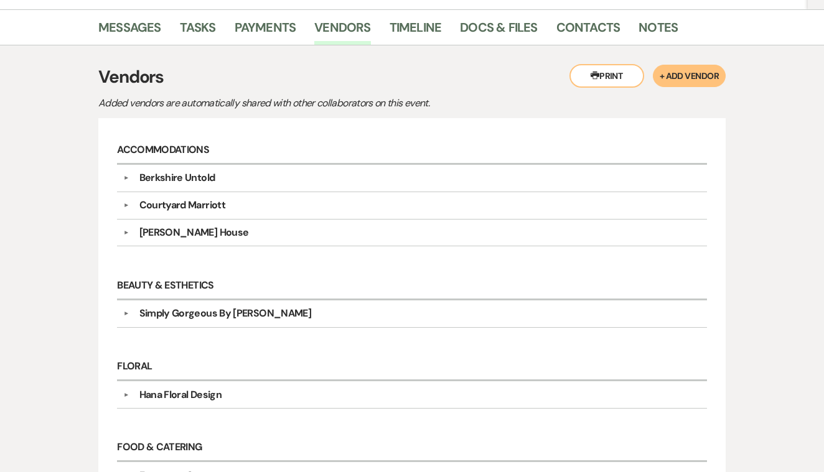
scroll to position [215, 0]
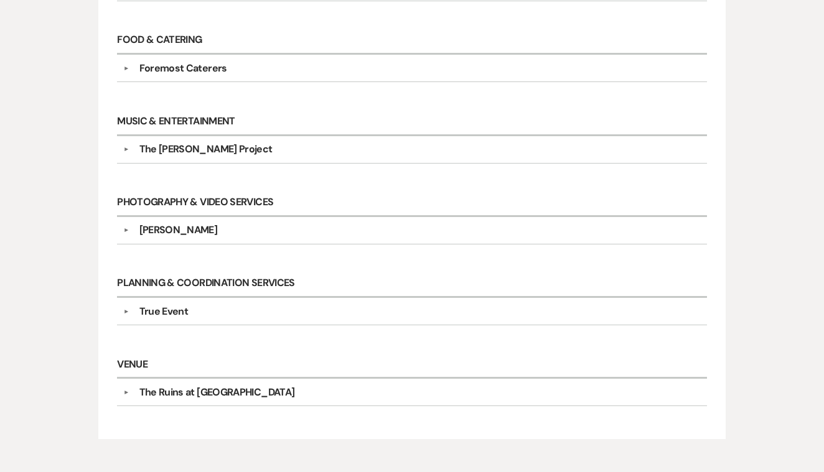
click at [178, 309] on div "True Event" at bounding box center [163, 311] width 49 height 15
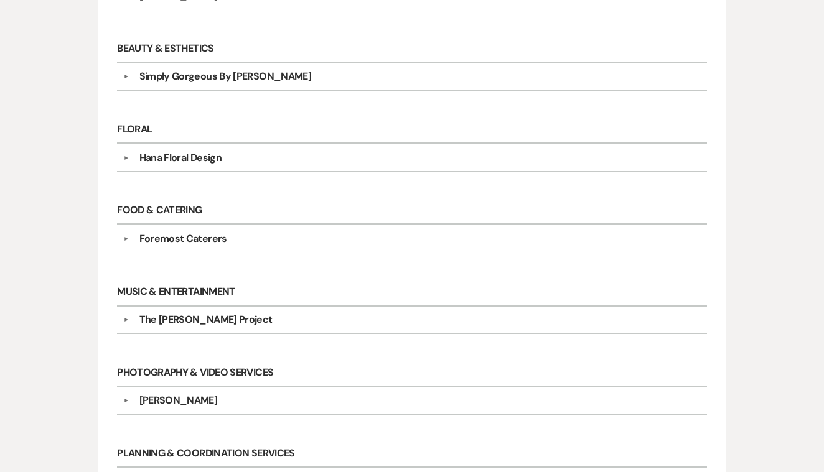
click at [185, 238] on div "Foremost Caterers" at bounding box center [183, 239] width 88 height 15
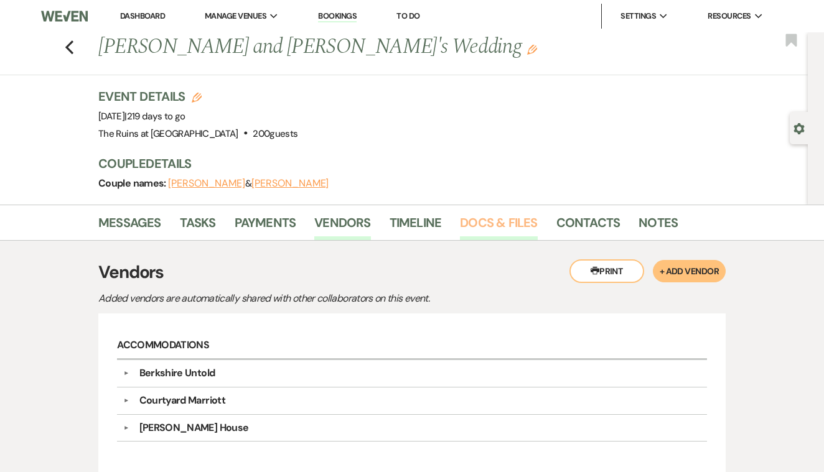
click at [502, 215] on link "Docs & Files" at bounding box center [498, 226] width 77 height 27
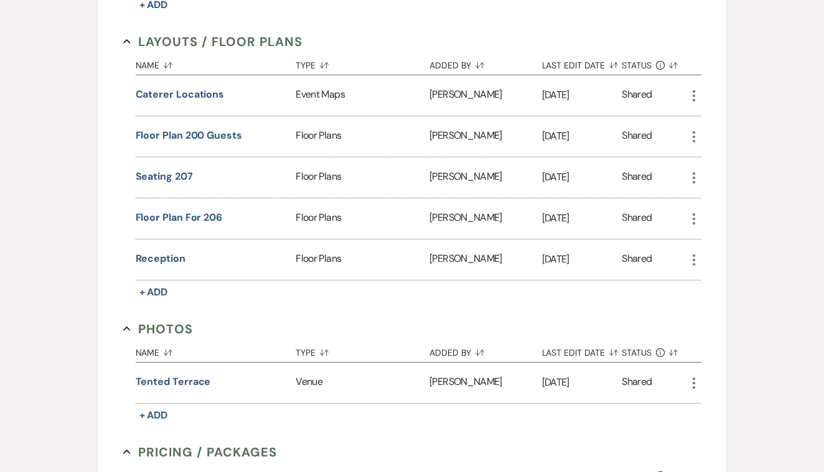
scroll to position [469, 0]
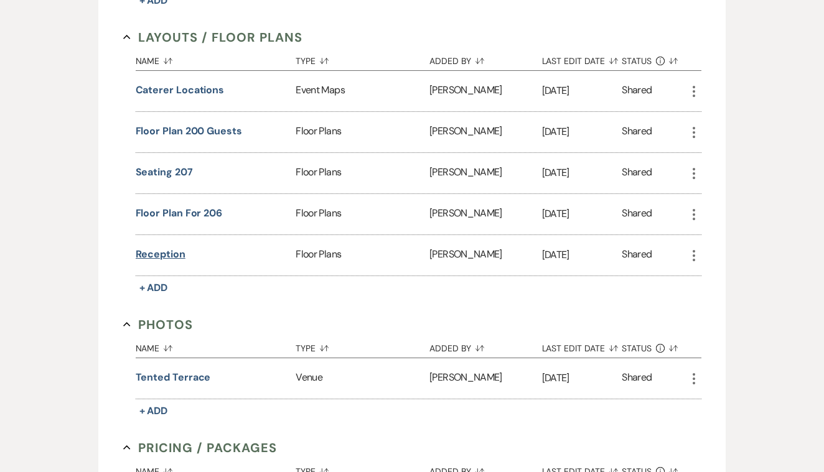
click at [164, 252] on button "Reception" at bounding box center [161, 254] width 50 height 15
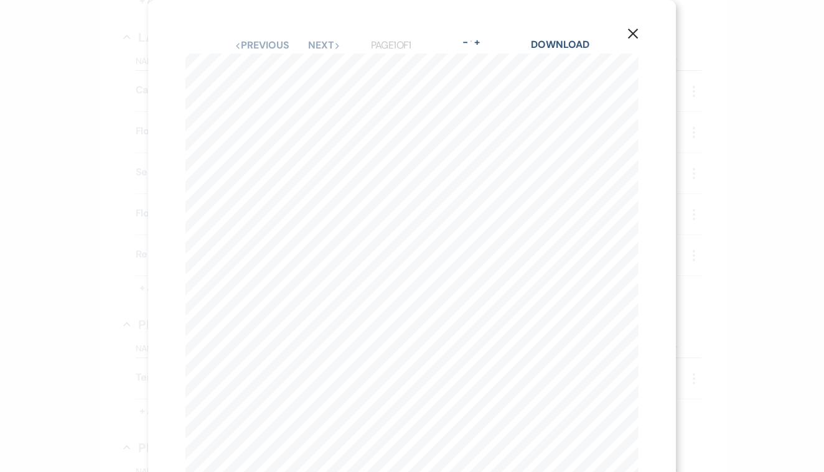
scroll to position [0, 0]
click at [632, 30] on icon "X" at bounding box center [632, 33] width 11 height 11
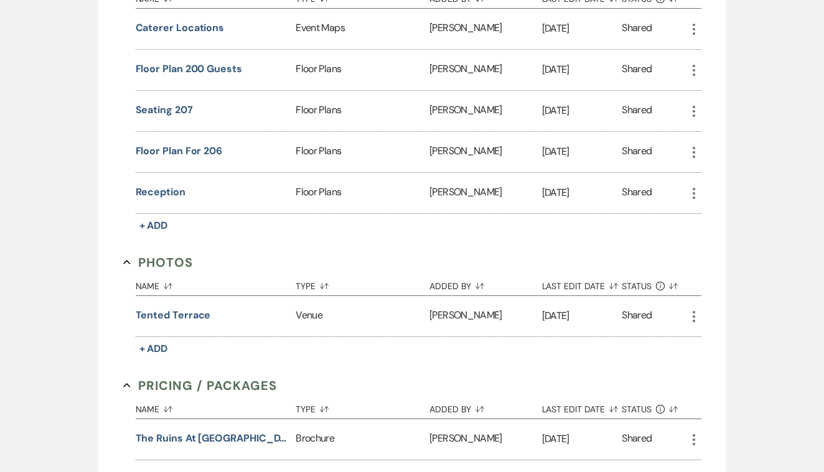
scroll to position [537, 0]
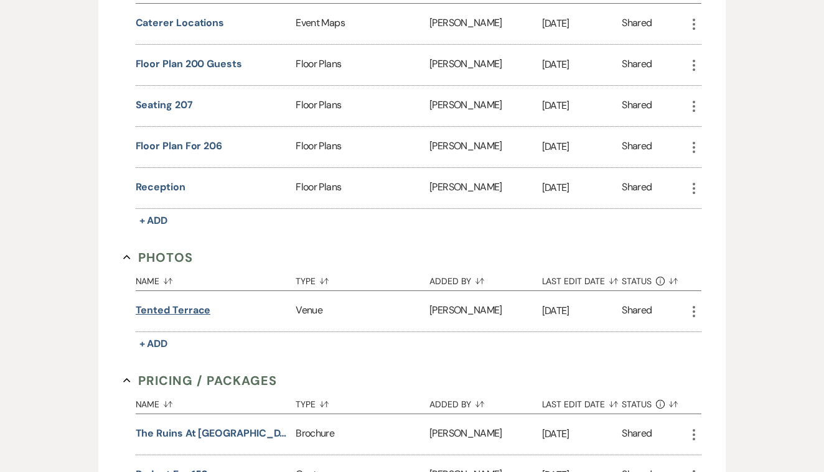
click at [197, 314] on button "Tented Terrace" at bounding box center [173, 310] width 75 height 15
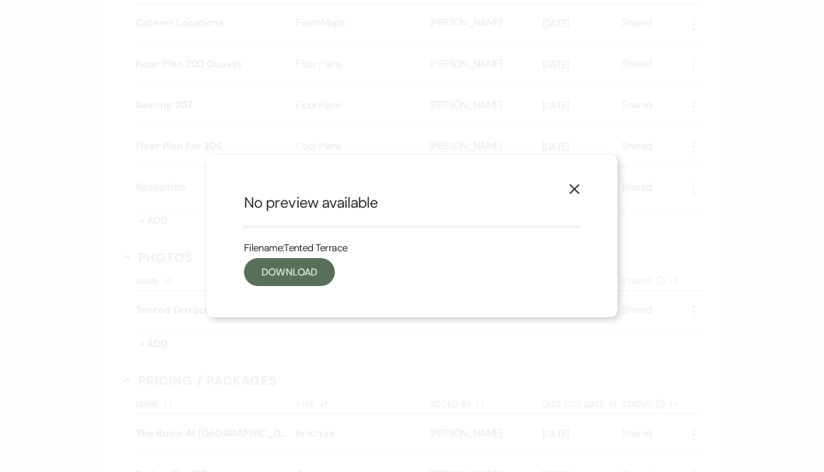
click at [573, 187] on icon "X" at bounding box center [574, 189] width 11 height 11
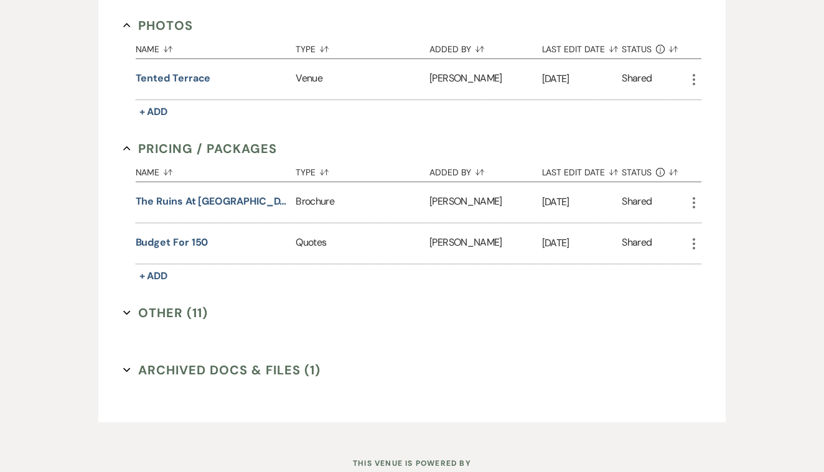
scroll to position [769, 0]
click at [170, 314] on button "Other (11) Expand" at bounding box center [165, 313] width 85 height 19
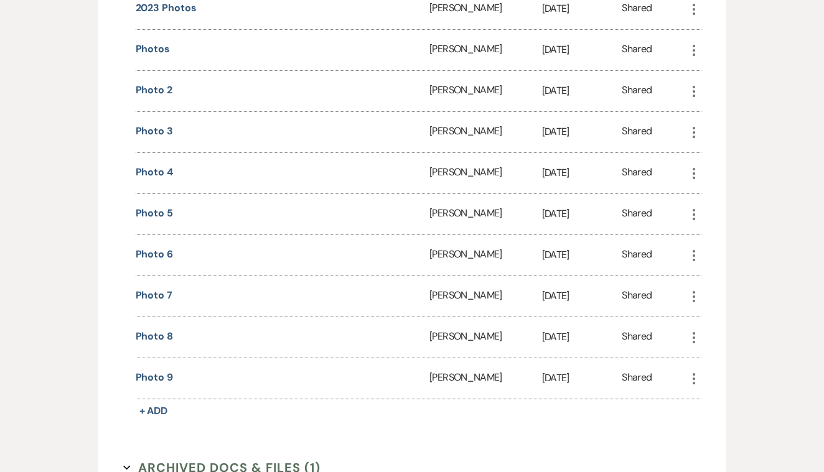
scroll to position [1167, 0]
click at [160, 377] on button "Photo 9" at bounding box center [154, 378] width 37 height 15
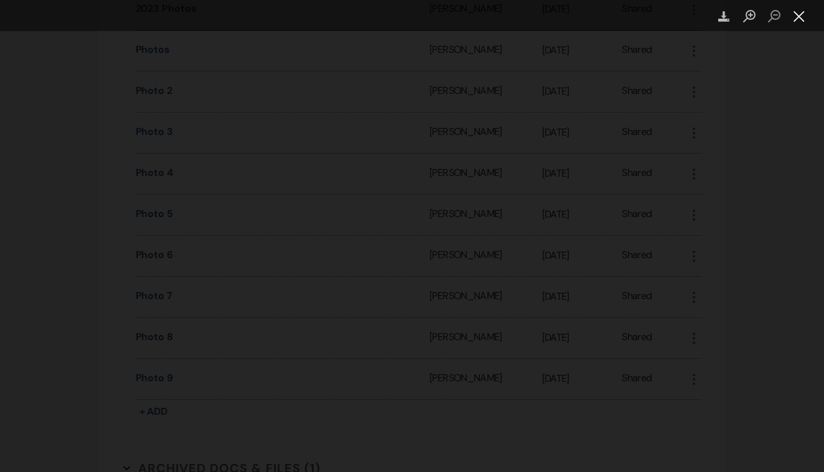
click at [794, 17] on button "Close lightbox" at bounding box center [799, 17] width 25 height 22
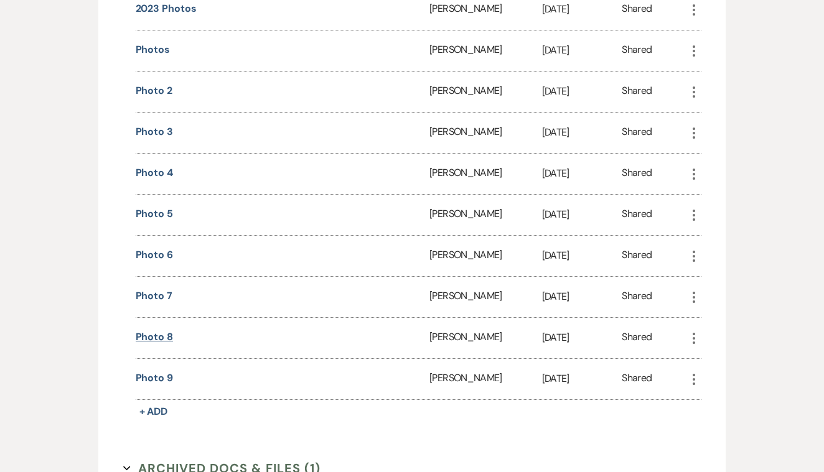
click at [146, 337] on button "Photo 8" at bounding box center [154, 337] width 37 height 15
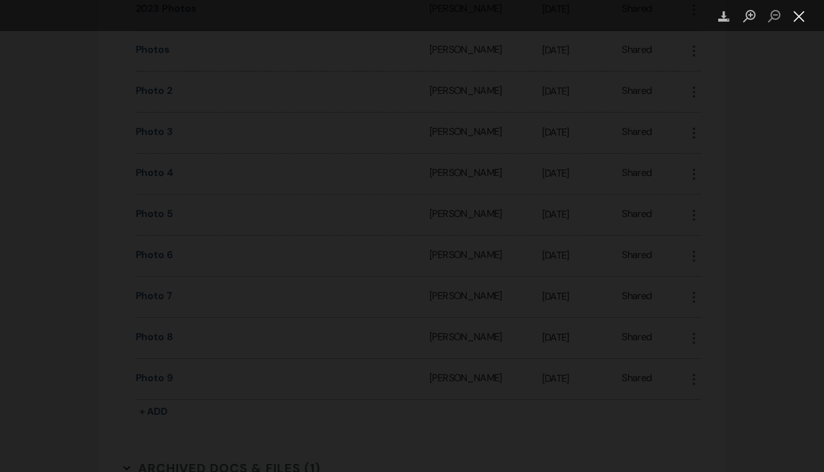
click at [801, 18] on button "Close lightbox" at bounding box center [799, 17] width 25 height 22
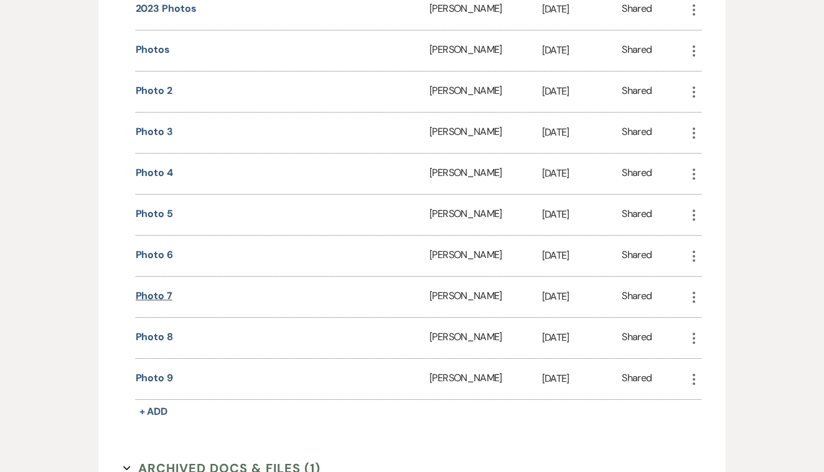
click at [162, 294] on button "Photo 7" at bounding box center [154, 296] width 37 height 15
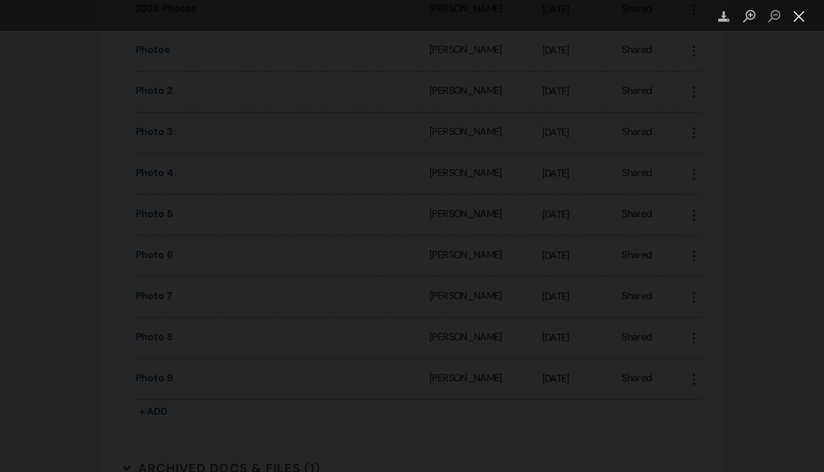
click at [802, 14] on button "Close lightbox" at bounding box center [799, 17] width 25 height 22
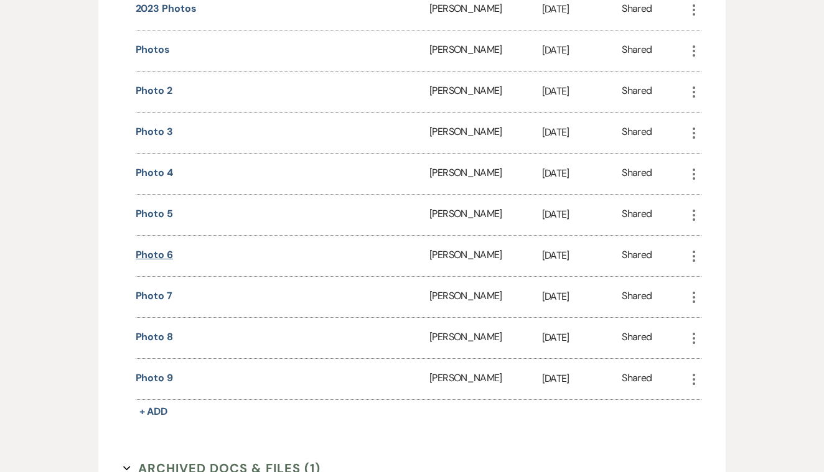
click at [149, 251] on button "Photo 6" at bounding box center [154, 255] width 37 height 15
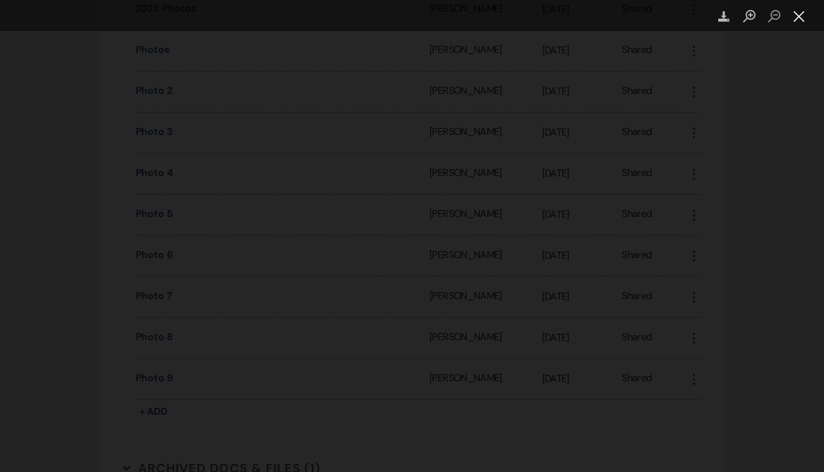
click at [798, 15] on button "Close lightbox" at bounding box center [799, 17] width 25 height 22
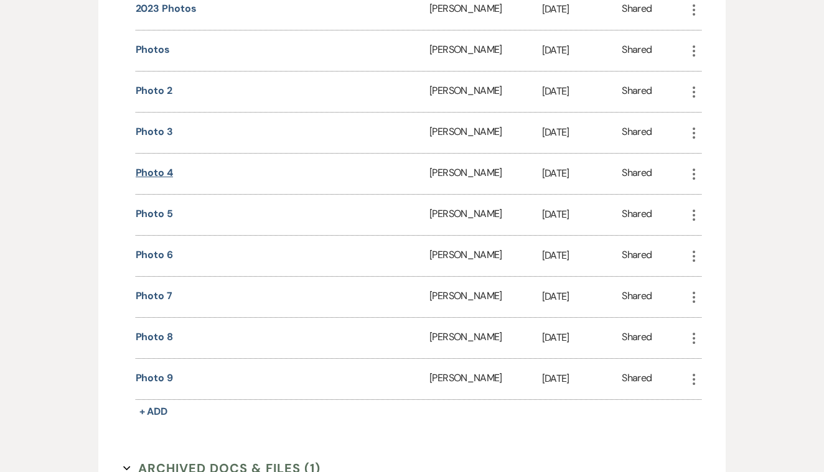
click at [159, 172] on button "Photo 4" at bounding box center [154, 173] width 37 height 15
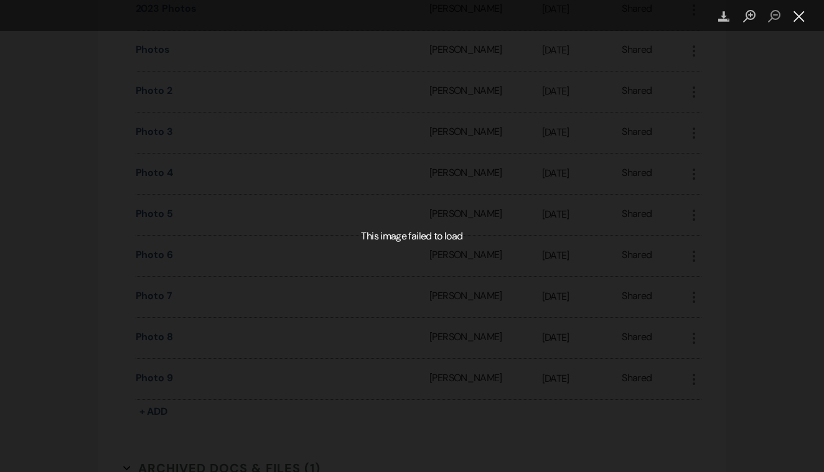
click at [794, 17] on button "Close lightbox" at bounding box center [799, 17] width 25 height 22
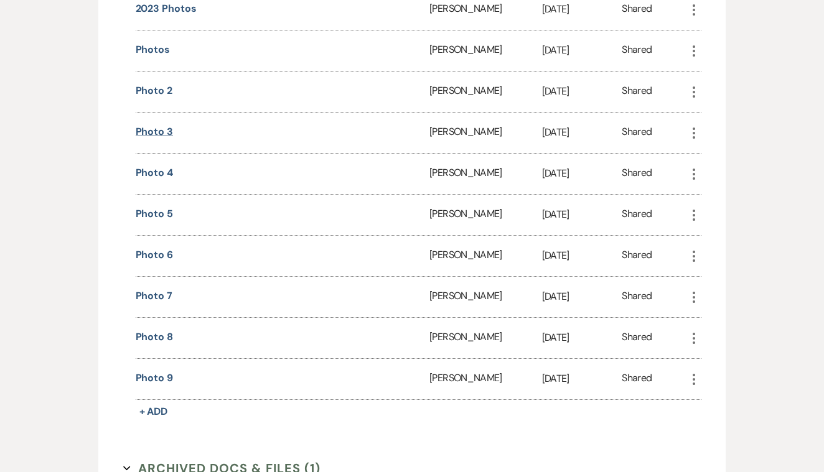
click at [157, 132] on button "Photo 3" at bounding box center [154, 131] width 37 height 15
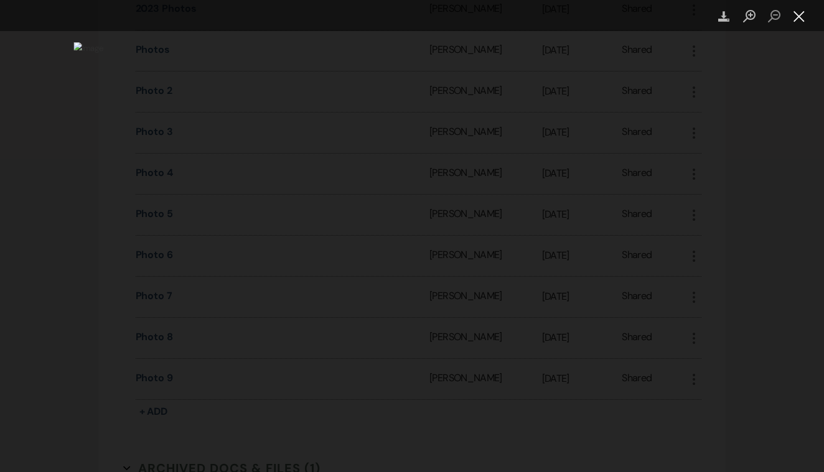
click at [801, 13] on button "Close lightbox" at bounding box center [799, 17] width 25 height 22
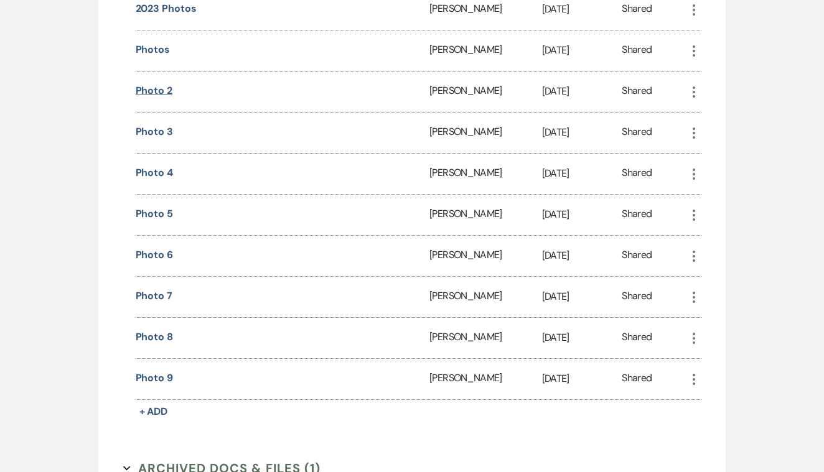
click at [157, 88] on button "photo 2" at bounding box center [154, 90] width 37 height 15
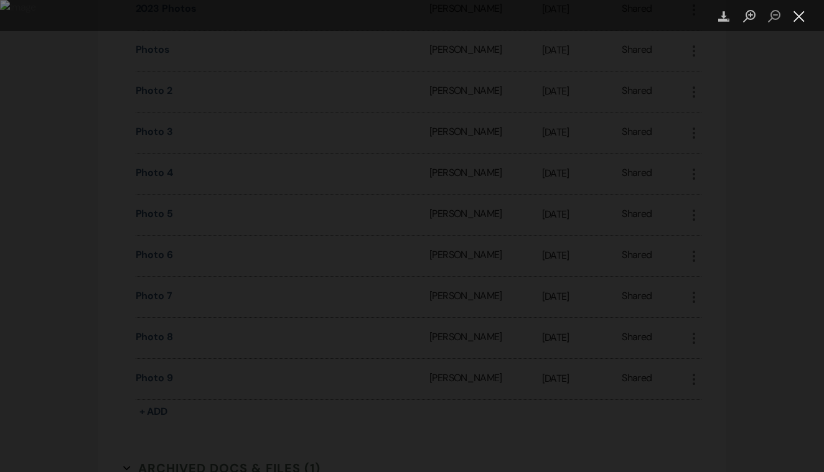
click at [798, 16] on button "Close lightbox" at bounding box center [799, 17] width 25 height 22
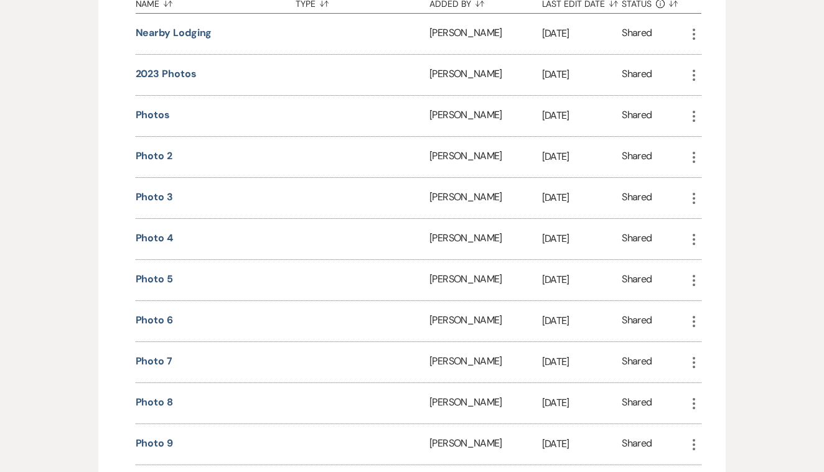
scroll to position [1087, 0]
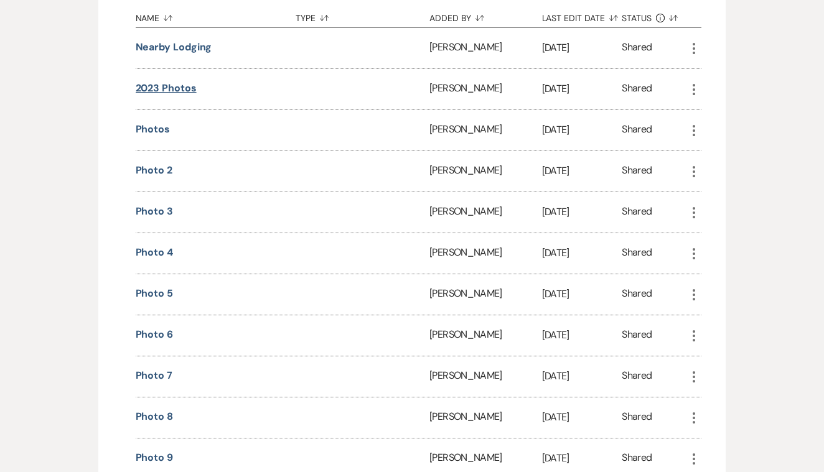
click at [179, 89] on button "2023 Photos" at bounding box center [166, 88] width 61 height 15
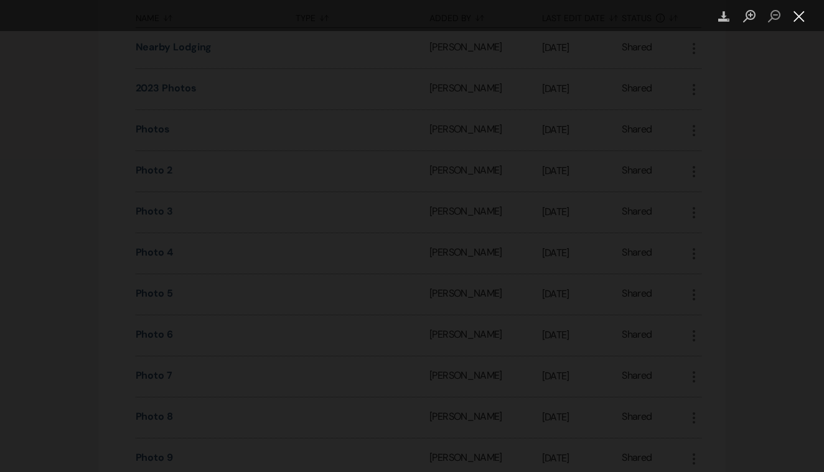
click at [802, 14] on button "Close lightbox" at bounding box center [799, 17] width 25 height 22
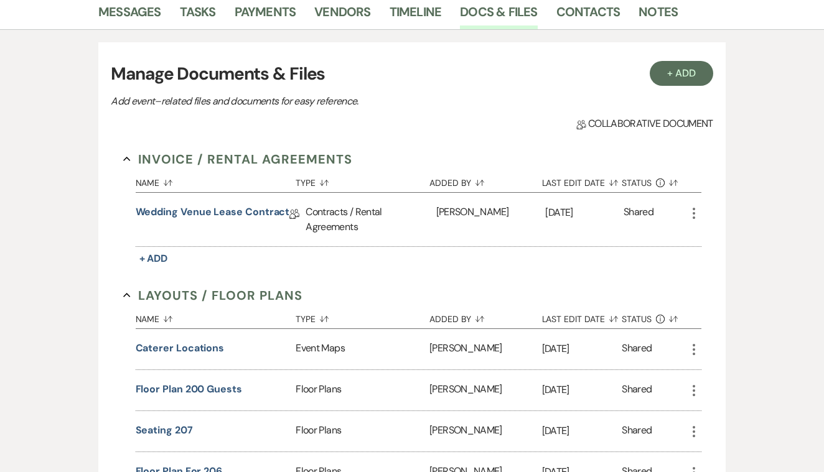
scroll to position [211, 0]
click at [227, 213] on link "Wedding Venue Lease Contract" at bounding box center [213, 214] width 154 height 19
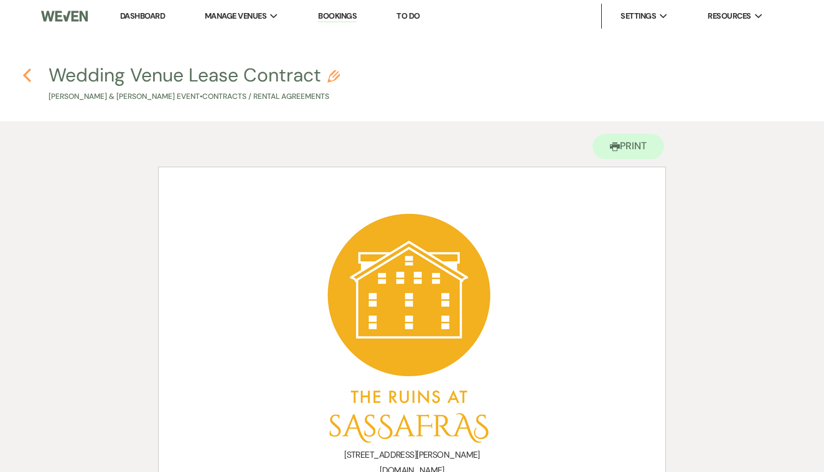
click at [29, 73] on icon "Previous" at bounding box center [26, 75] width 9 height 15
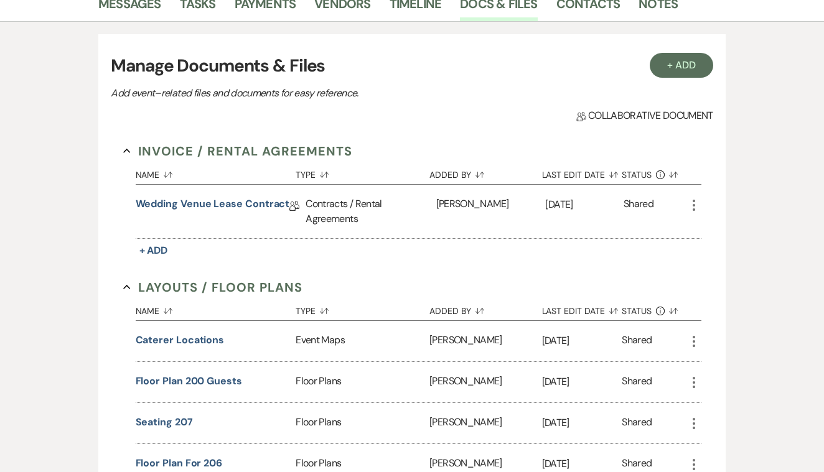
scroll to position [220, 0]
click at [243, 199] on link "Wedding Venue Lease Contract" at bounding box center [213, 205] width 154 height 19
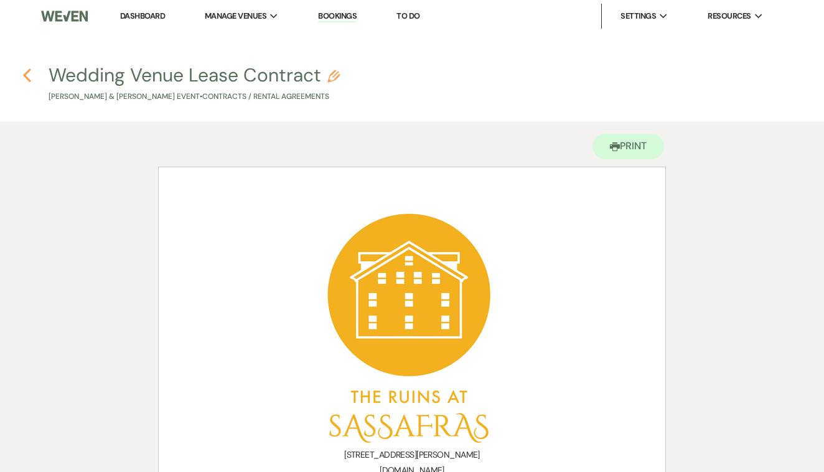
click at [23, 70] on icon "Previous" at bounding box center [26, 75] width 9 height 15
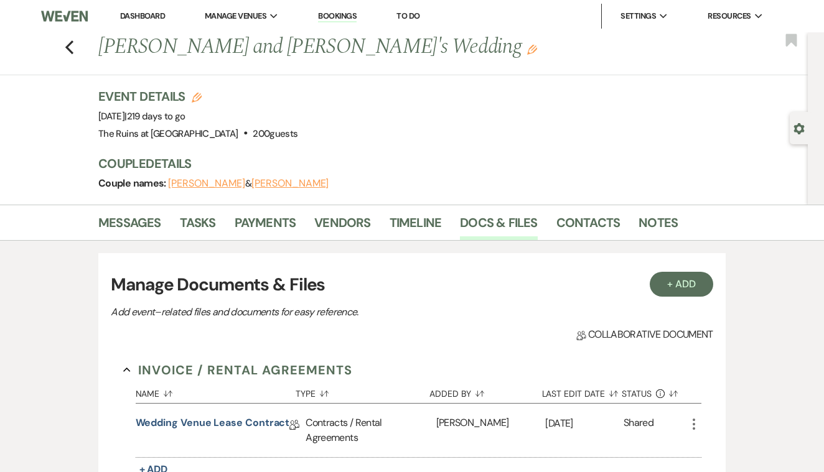
scroll to position [-1, 0]
click at [68, 45] on use "button" at bounding box center [69, 47] width 8 height 14
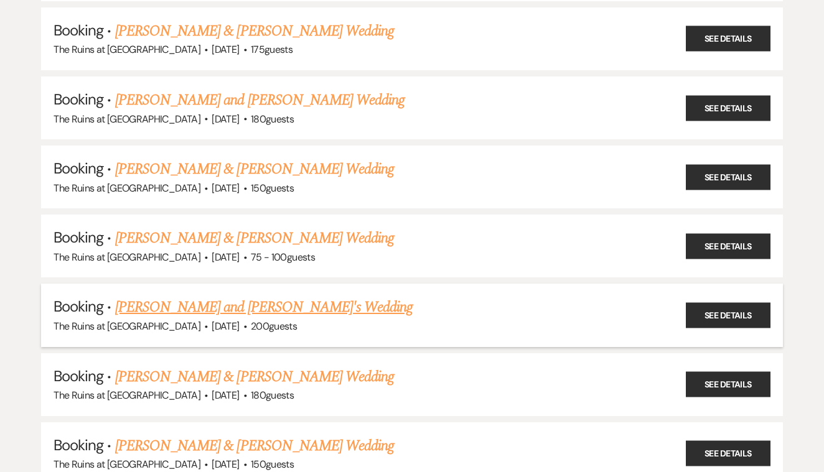
scroll to position [614, 0]
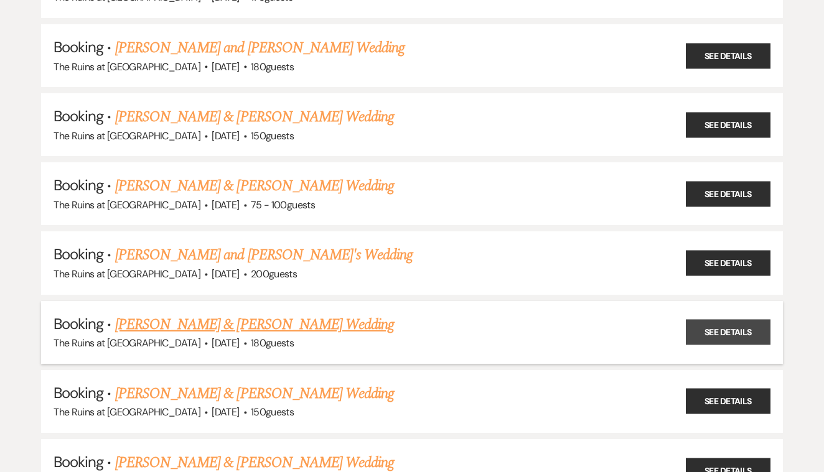
click at [713, 320] on link "See Details" at bounding box center [728, 333] width 85 height 26
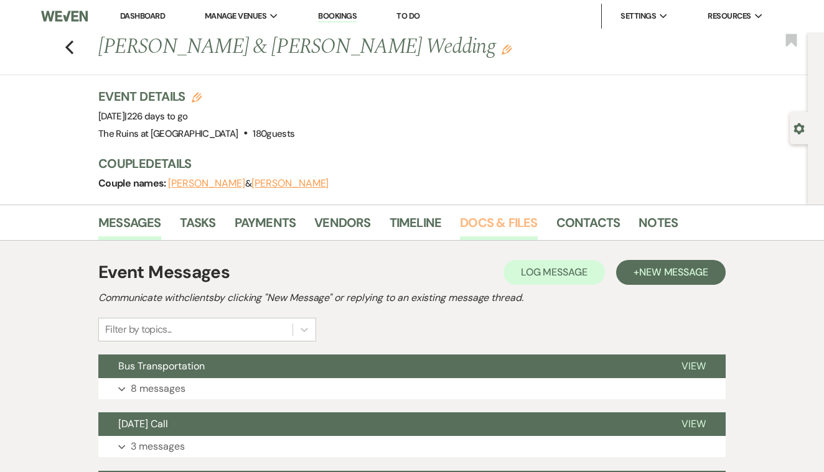
click at [499, 227] on link "Docs & Files" at bounding box center [498, 226] width 77 height 27
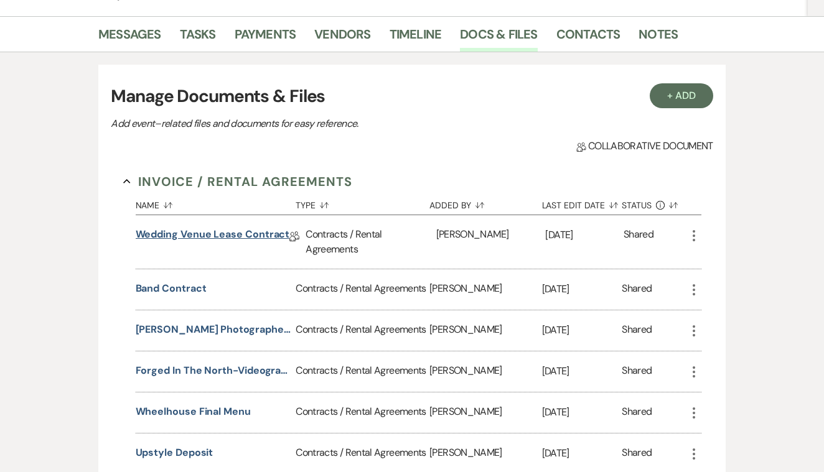
scroll to position [184, 0]
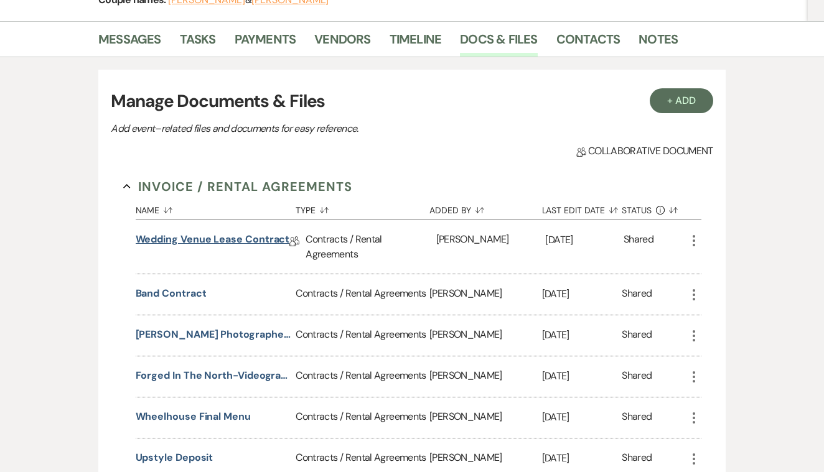
click at [242, 238] on link "Wedding Venue Lease Contract" at bounding box center [213, 241] width 154 height 19
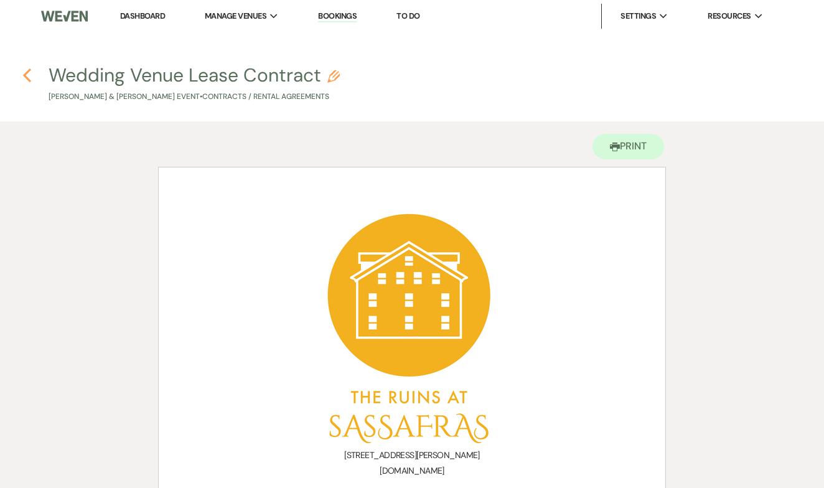
click at [24, 73] on icon "Previous" at bounding box center [26, 75] width 9 height 15
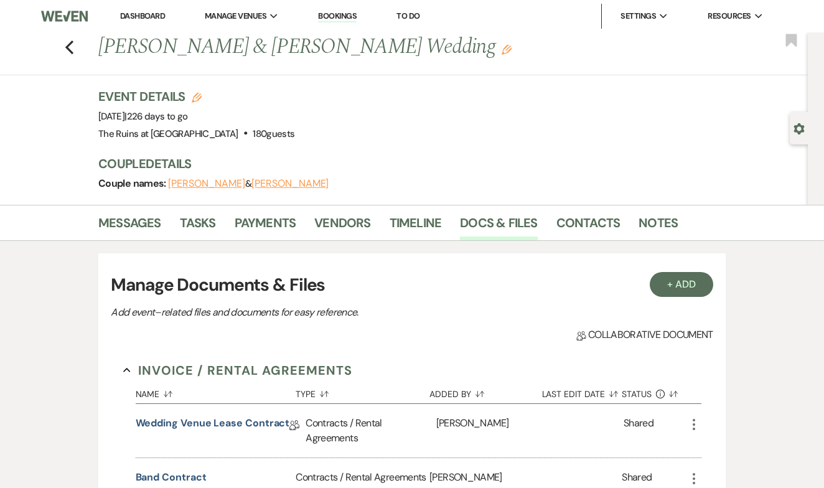
scroll to position [184, 0]
